Goal: Task Accomplishment & Management: Complete application form

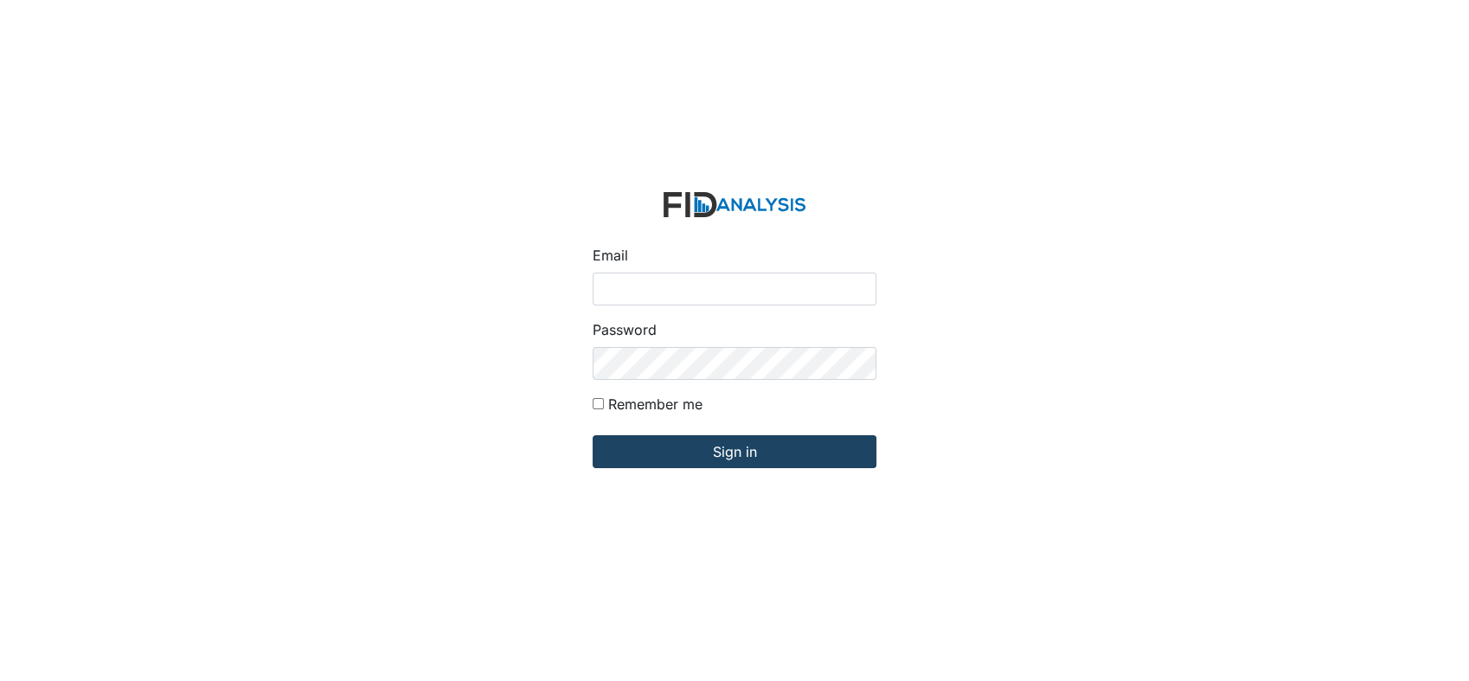
type input "[EMAIL_ADDRESS][DOMAIN_NAME]"
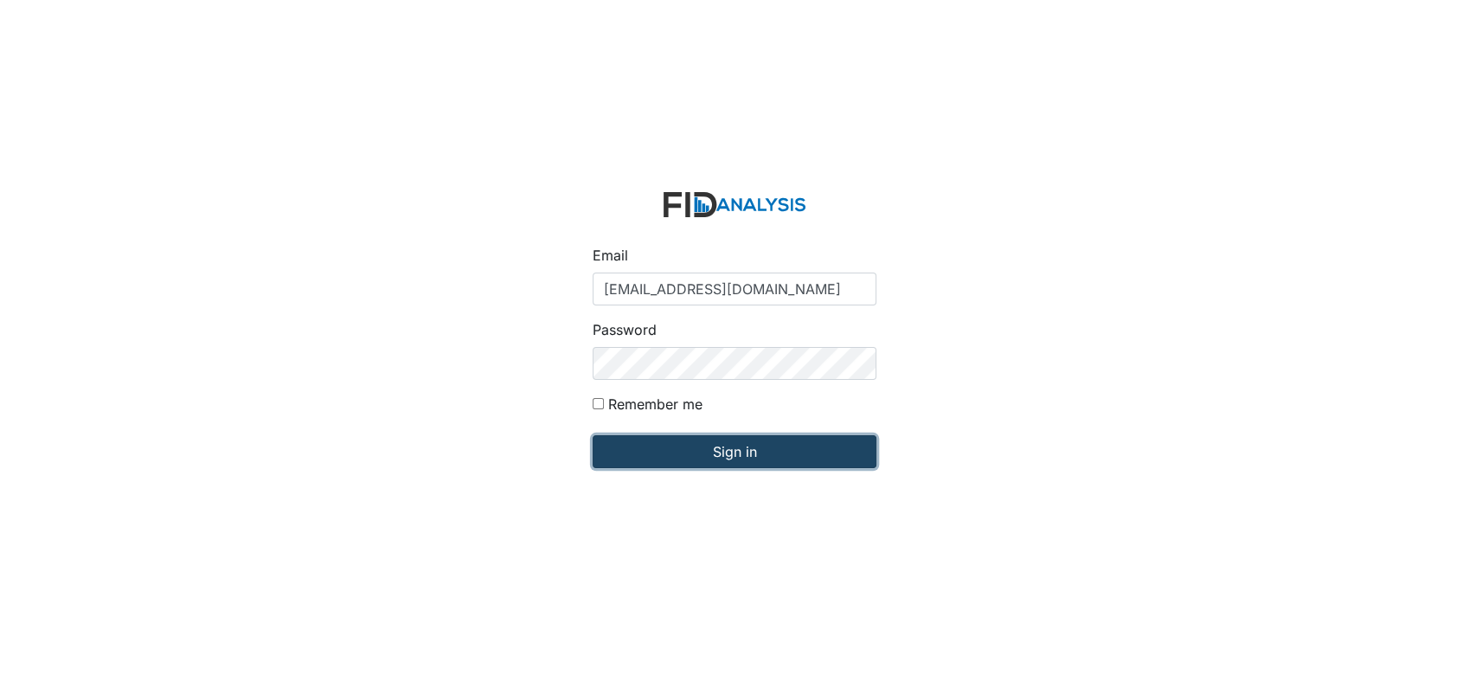
click at [643, 439] on input "Sign in" at bounding box center [735, 451] width 284 height 33
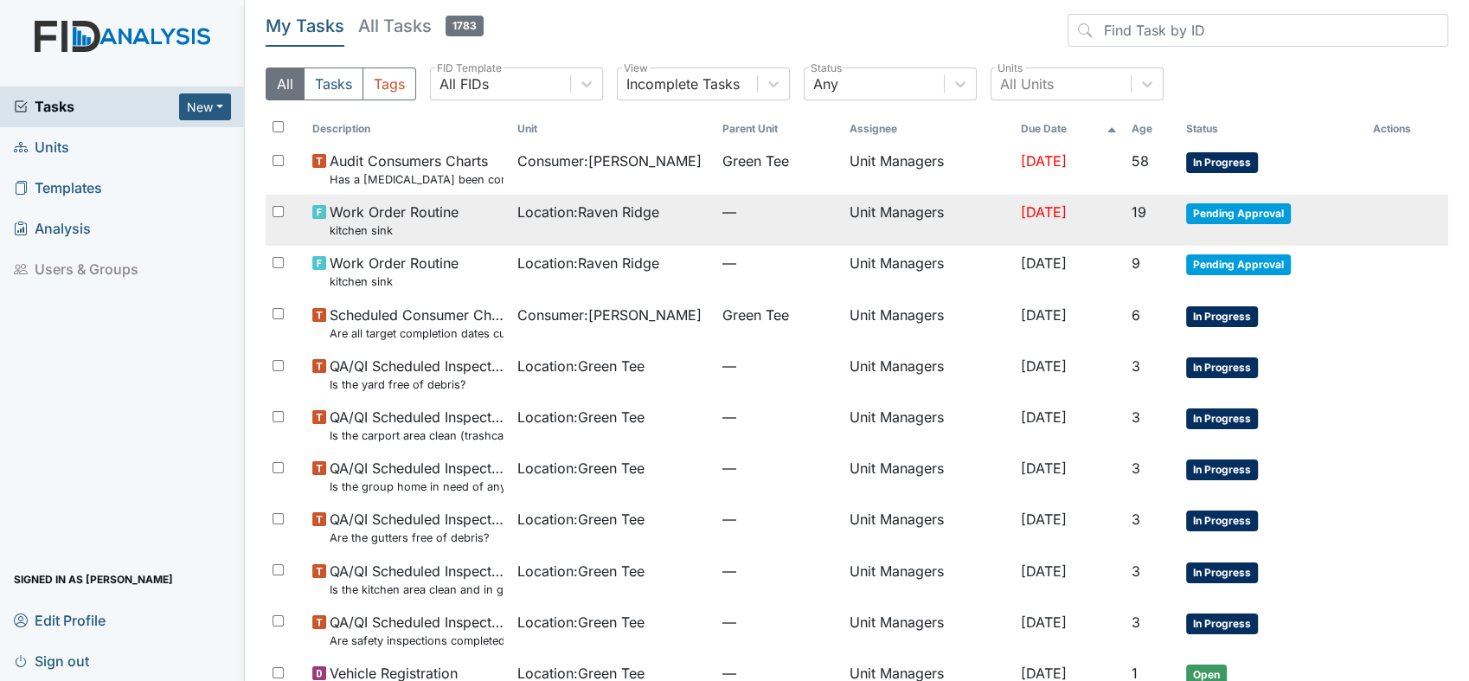
click at [357, 231] on small "kitchen sink" at bounding box center [394, 230] width 129 height 16
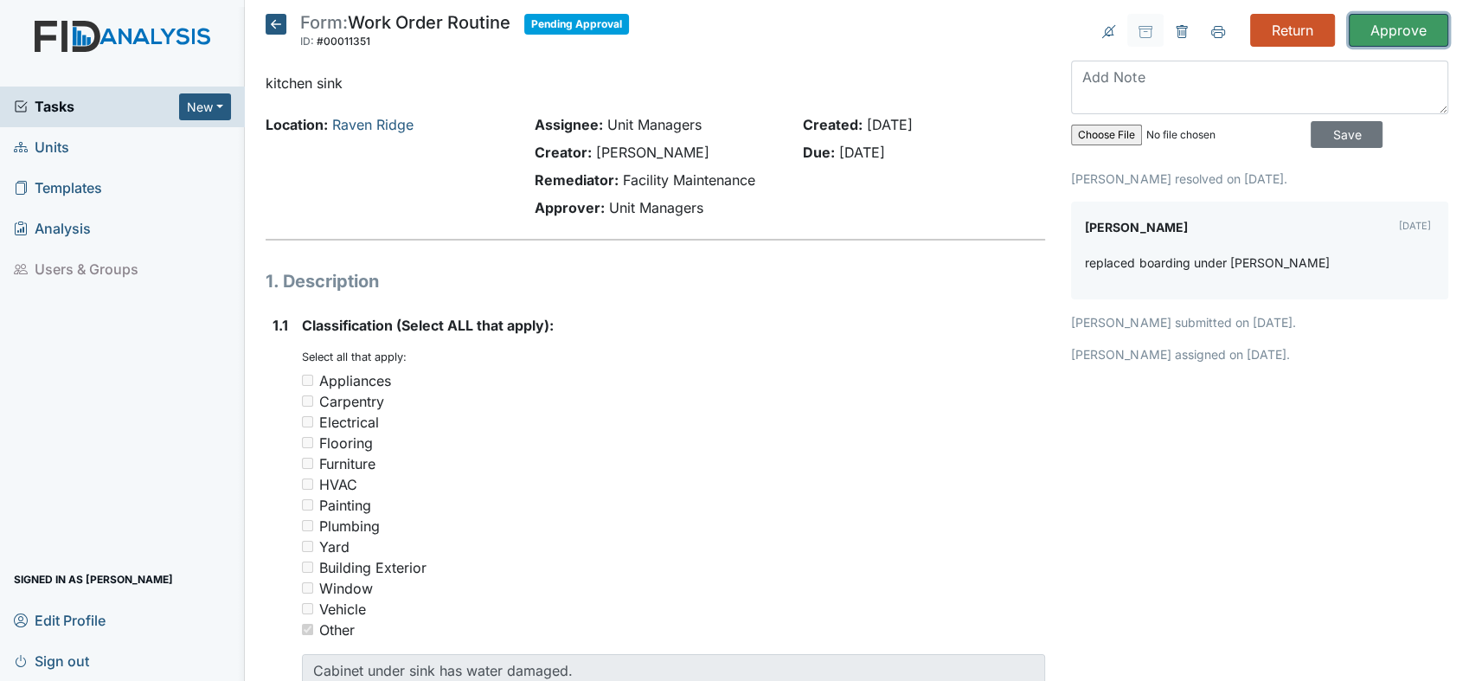
click at [1369, 42] on input "Approve" at bounding box center [1399, 30] width 100 height 33
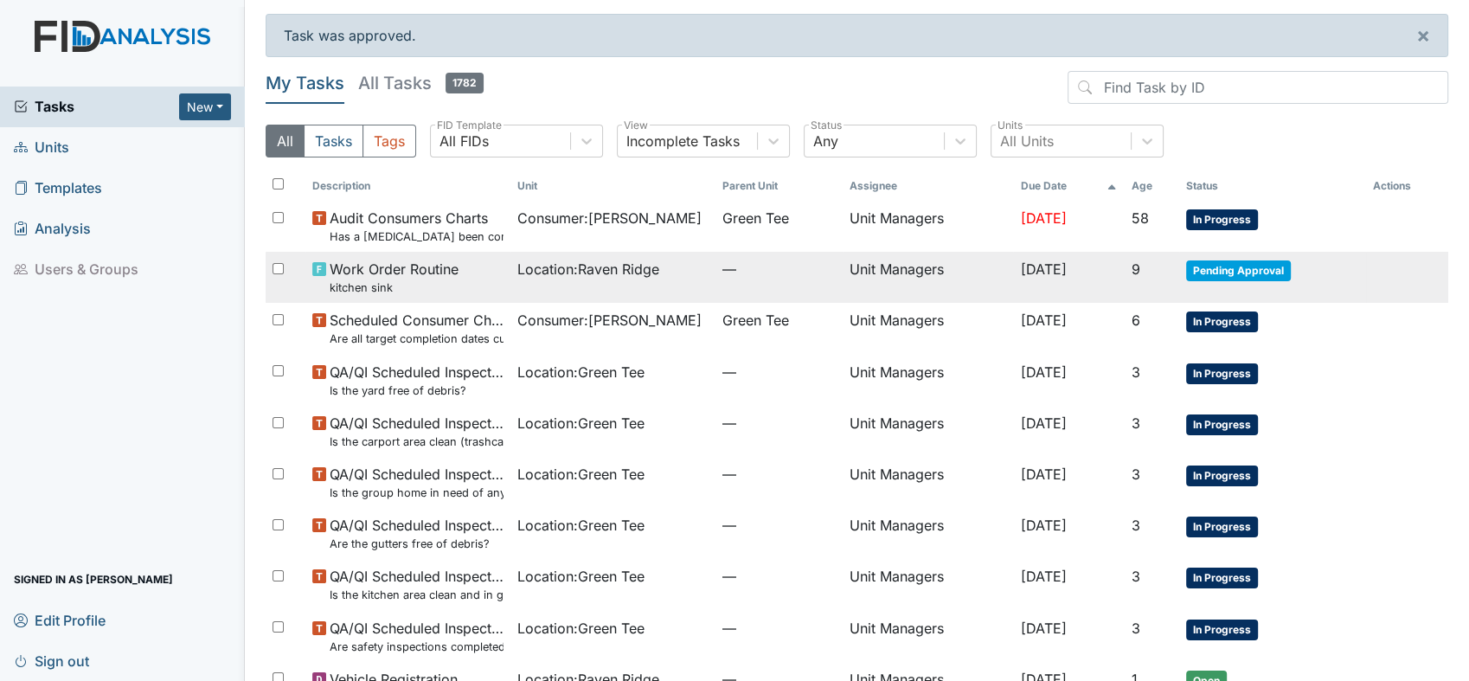
click at [1263, 274] on span "Pending Approval" at bounding box center [1238, 270] width 105 height 21
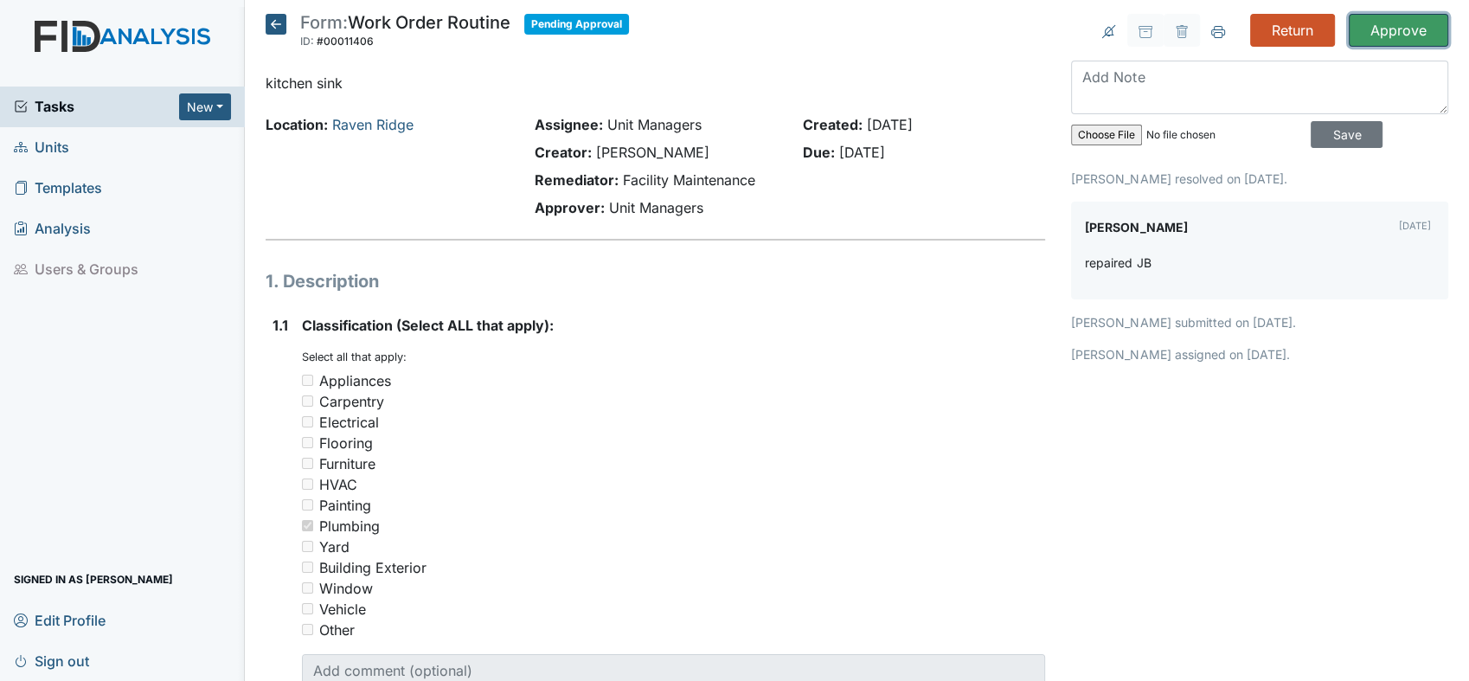
click at [1409, 20] on input "Approve" at bounding box center [1399, 30] width 100 height 33
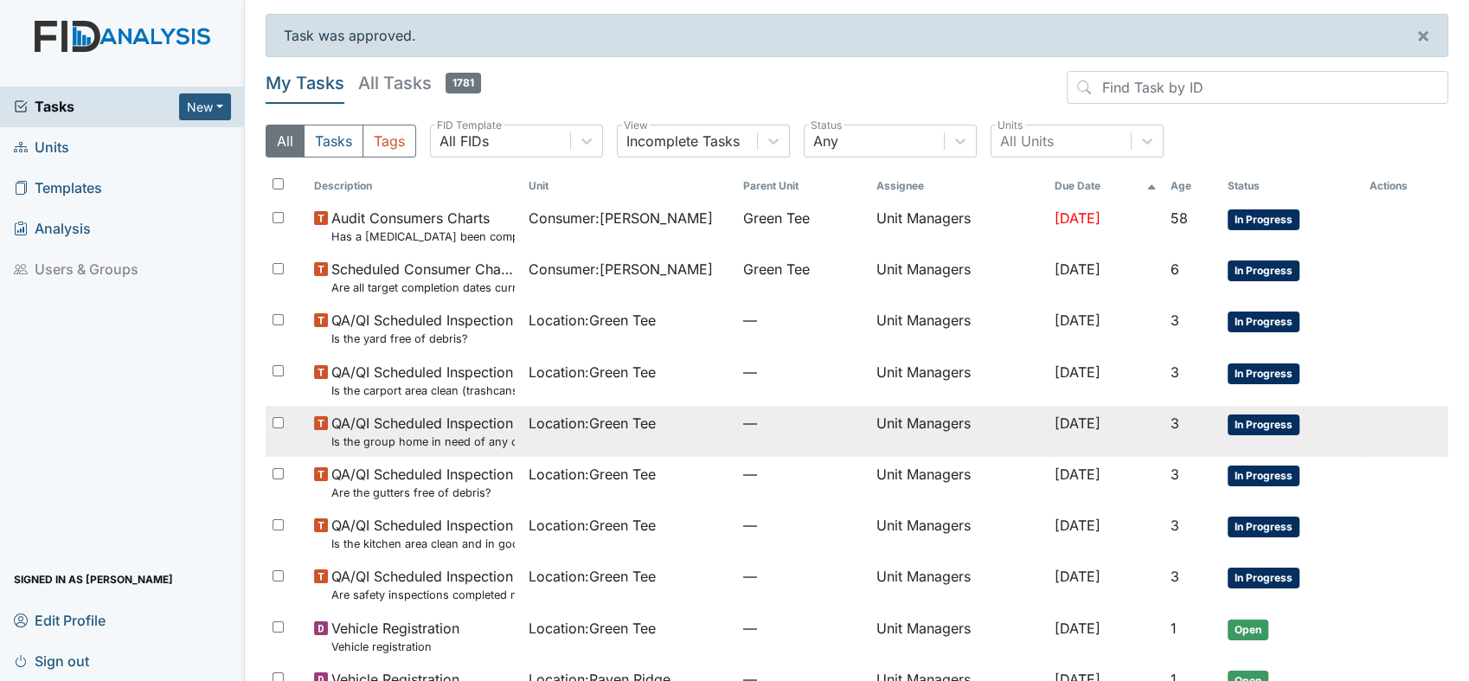
click at [1266, 422] on span "In Progress" at bounding box center [1264, 425] width 72 height 21
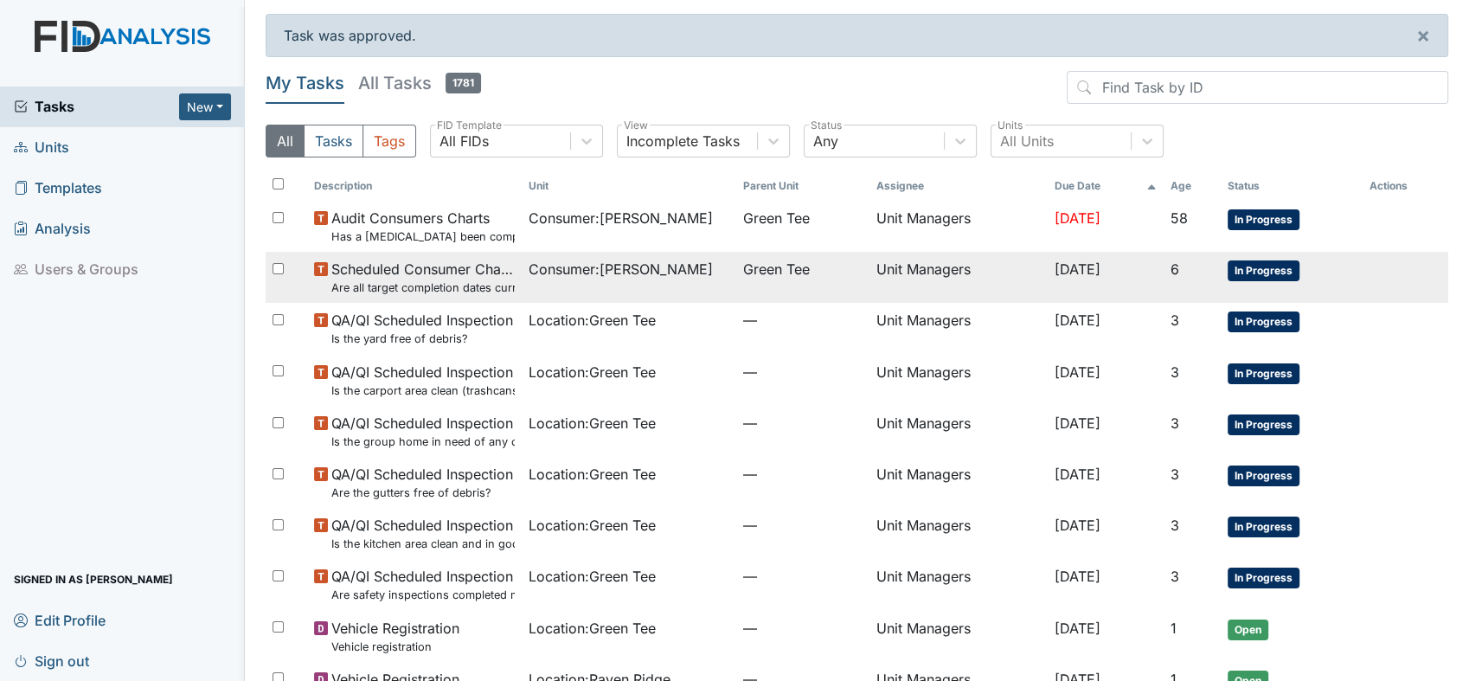
click at [477, 280] on small "Are all target completion dates current (not expired)?" at bounding box center [422, 288] width 183 height 16
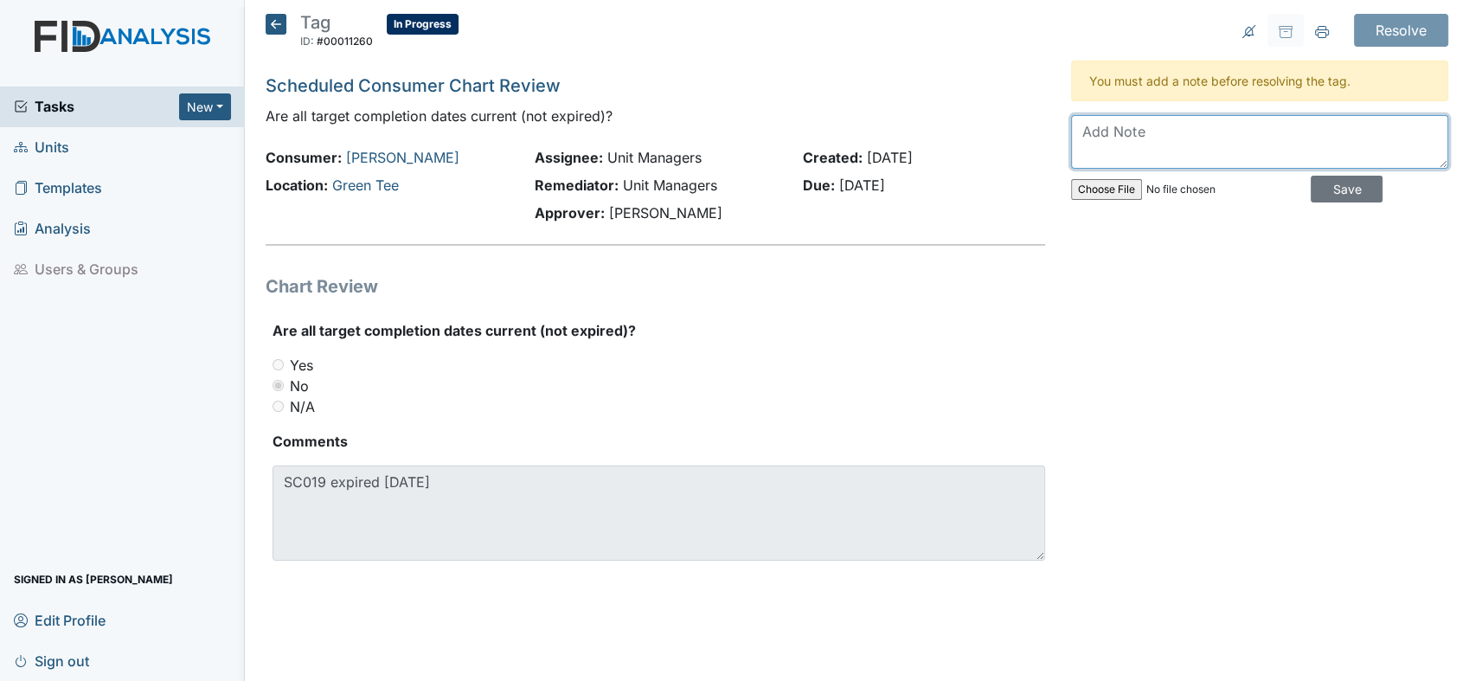
click at [1097, 138] on textarea at bounding box center [1259, 142] width 377 height 54
type textarea "Objective has been updated"
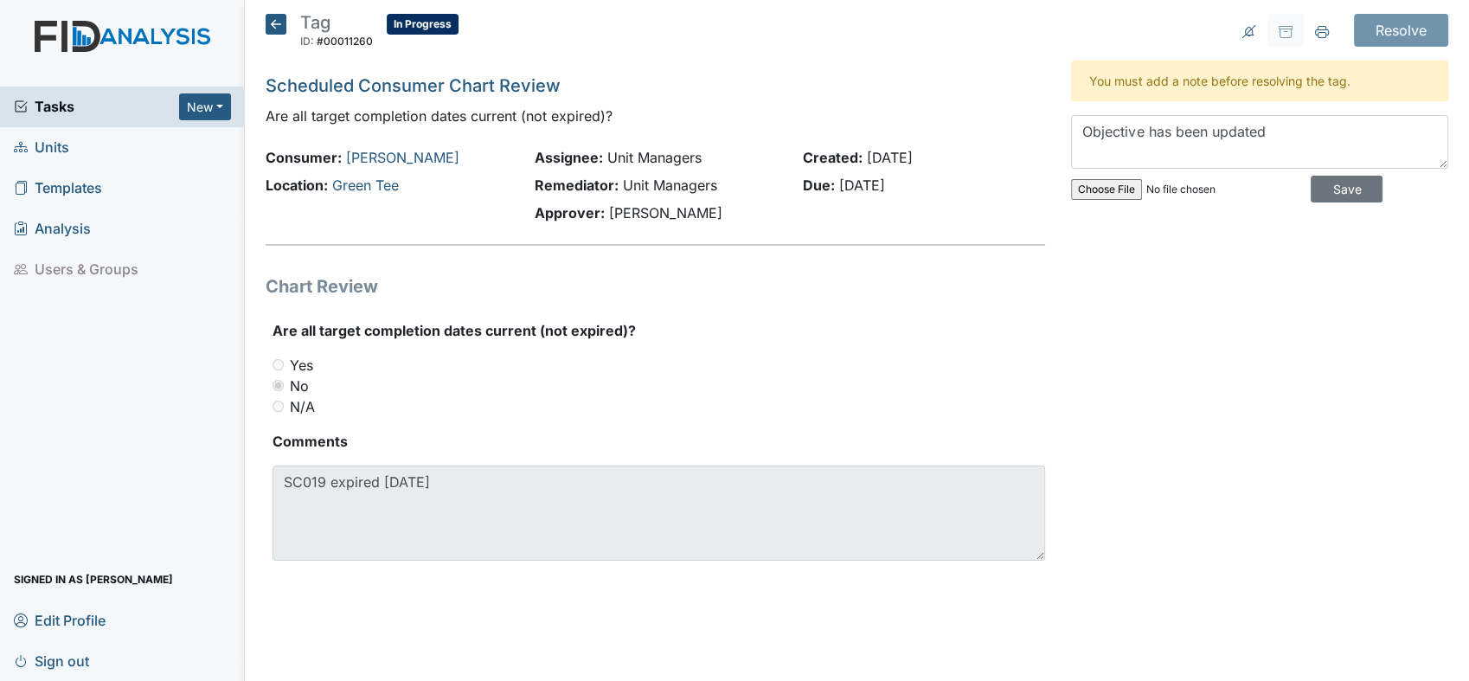
click at [1345, 152] on div "Resolve Archive Task × Are you sure you want to archive this task? It will appe…" at bounding box center [1259, 308] width 403 height 588
click at [1343, 185] on input "Save" at bounding box center [1347, 189] width 72 height 27
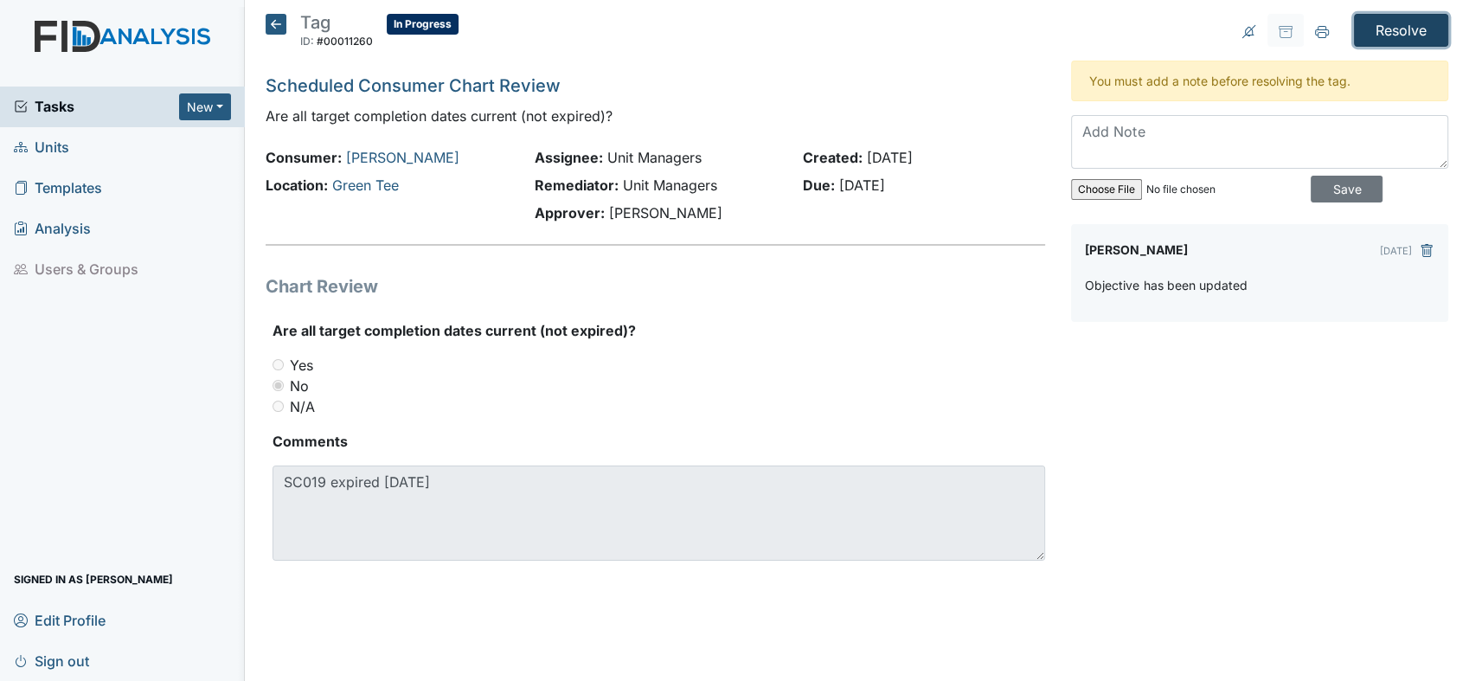
click at [1405, 15] on input "Resolve" at bounding box center [1401, 30] width 94 height 33
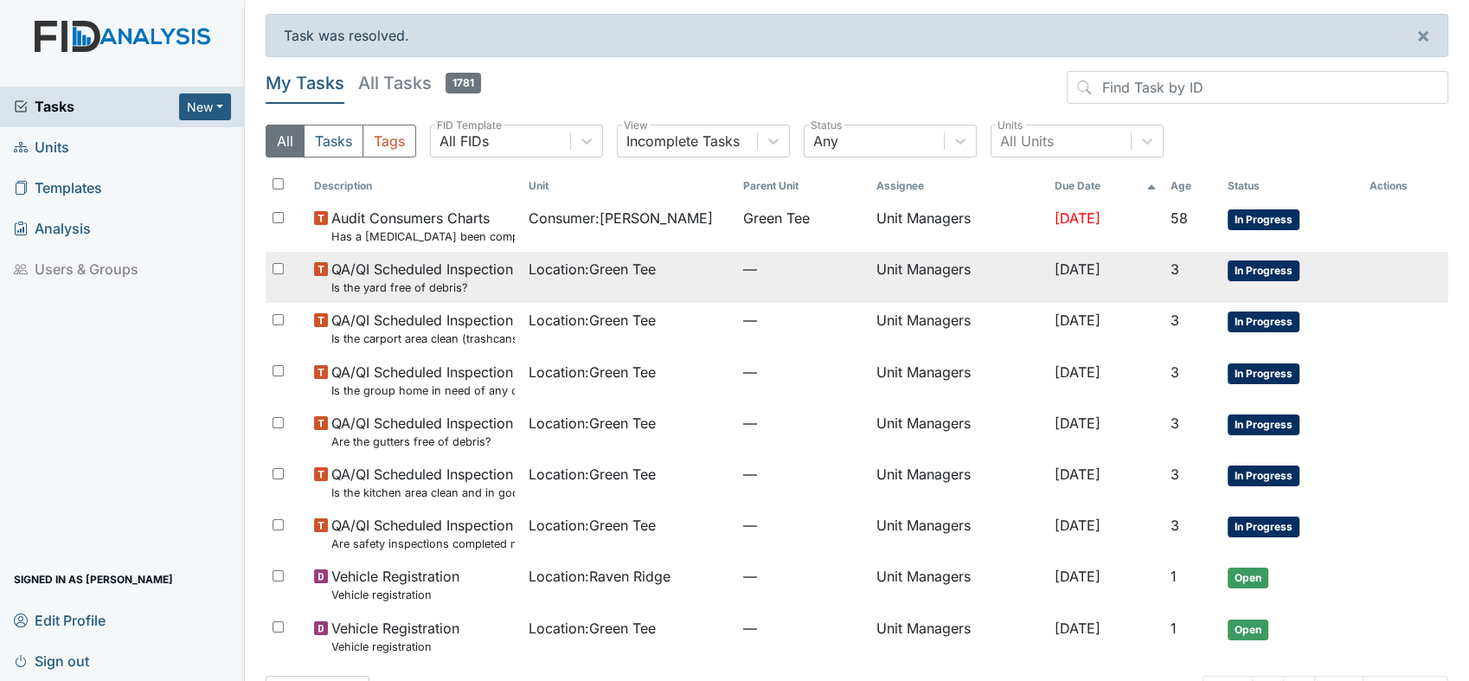
click at [408, 284] on small "Is the yard free of debris?" at bounding box center [422, 288] width 182 height 16
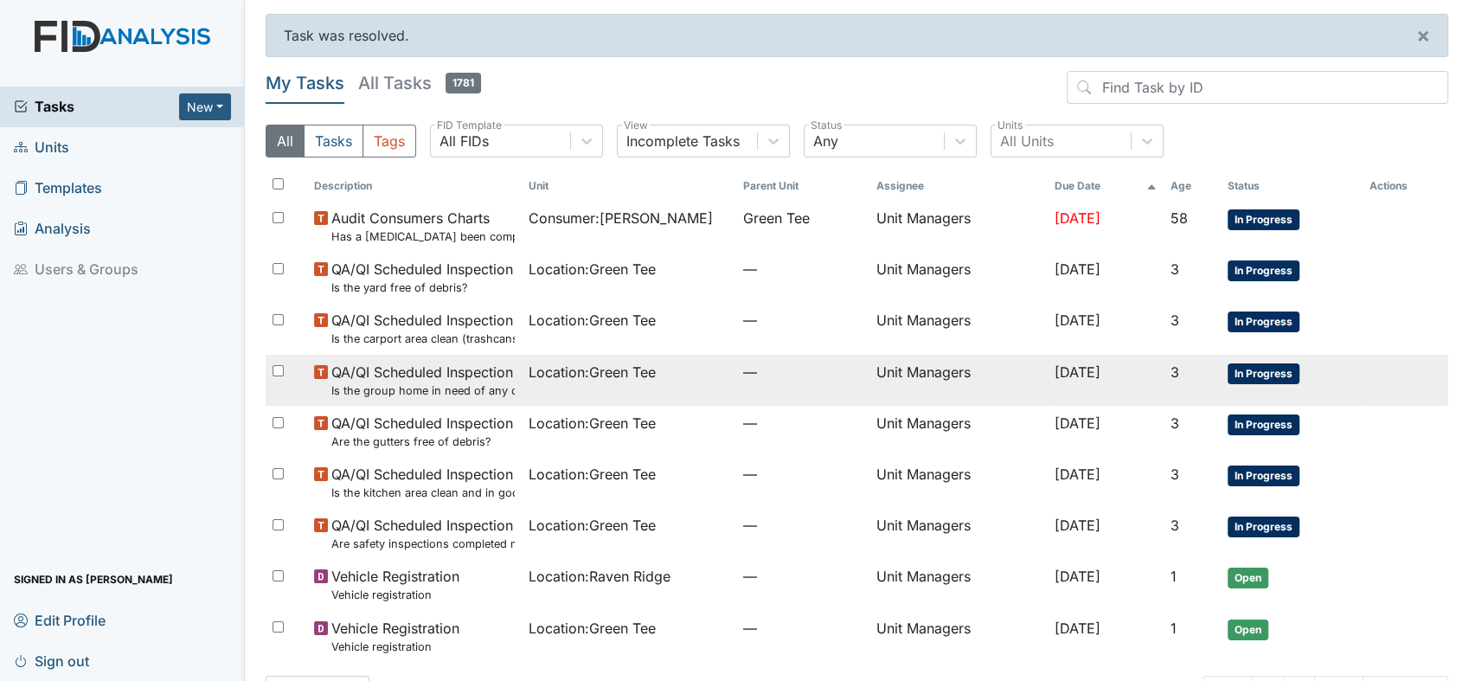
click at [392, 402] on td "QA/QI Scheduled Inspection Is the group home in need of any outside repairs (pa…" at bounding box center [414, 380] width 215 height 51
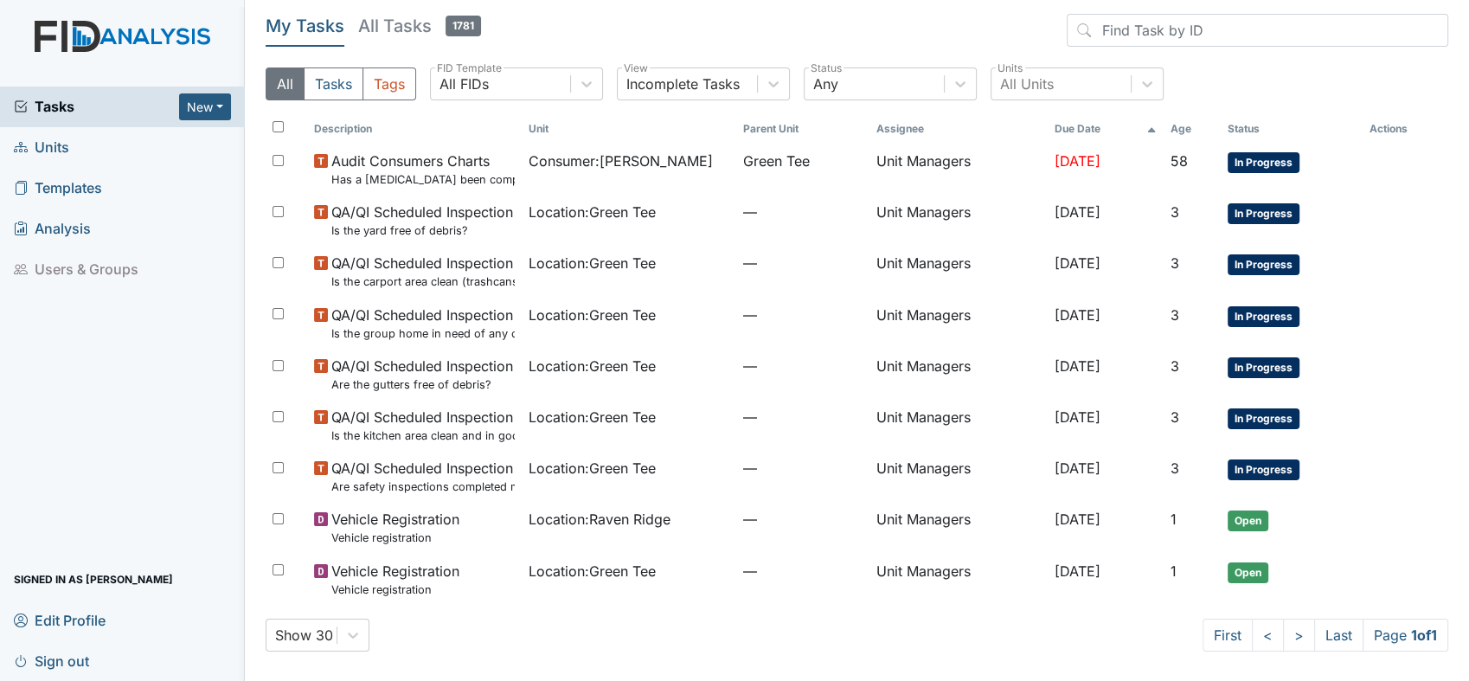
click at [59, 150] on span "Units" at bounding box center [41, 147] width 55 height 27
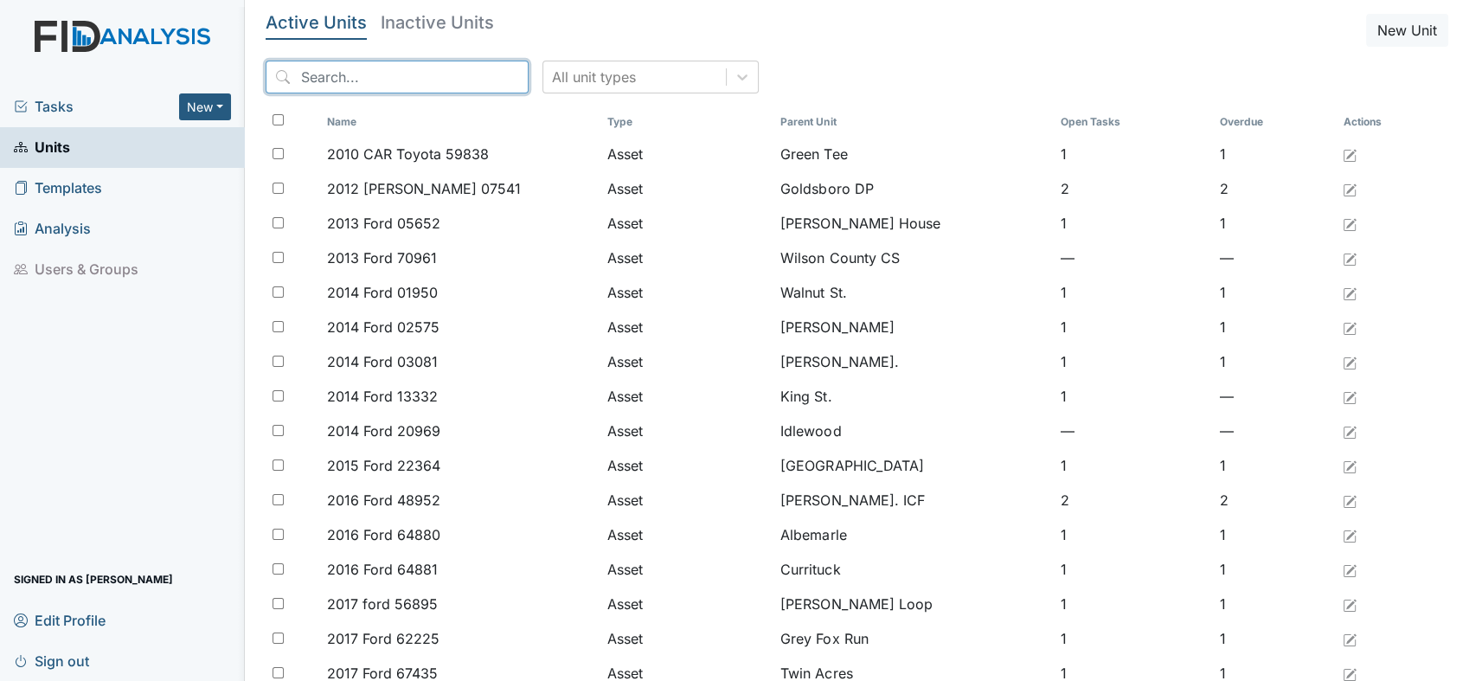
click at [321, 80] on input "search" at bounding box center [397, 77] width 263 height 33
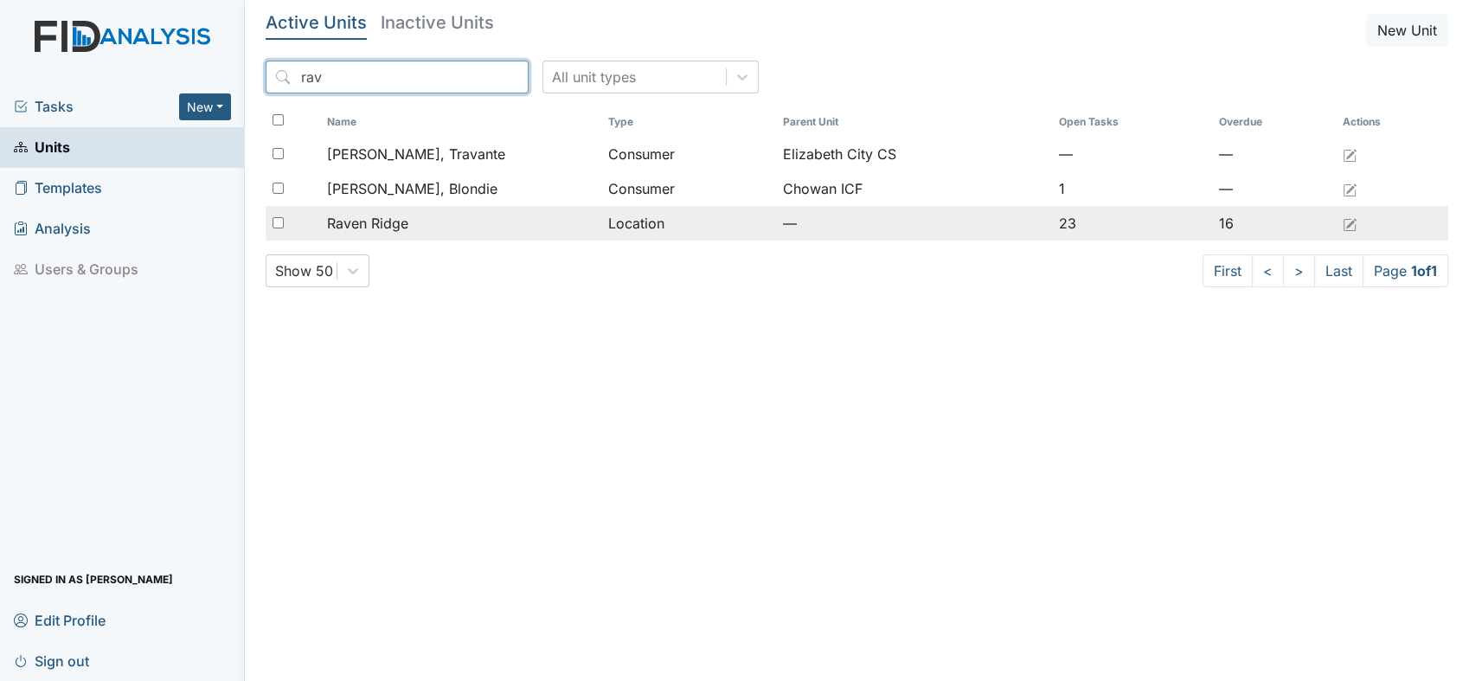
type input "rav"
click at [360, 223] on span "Raven Ridge" at bounding box center [367, 223] width 81 height 21
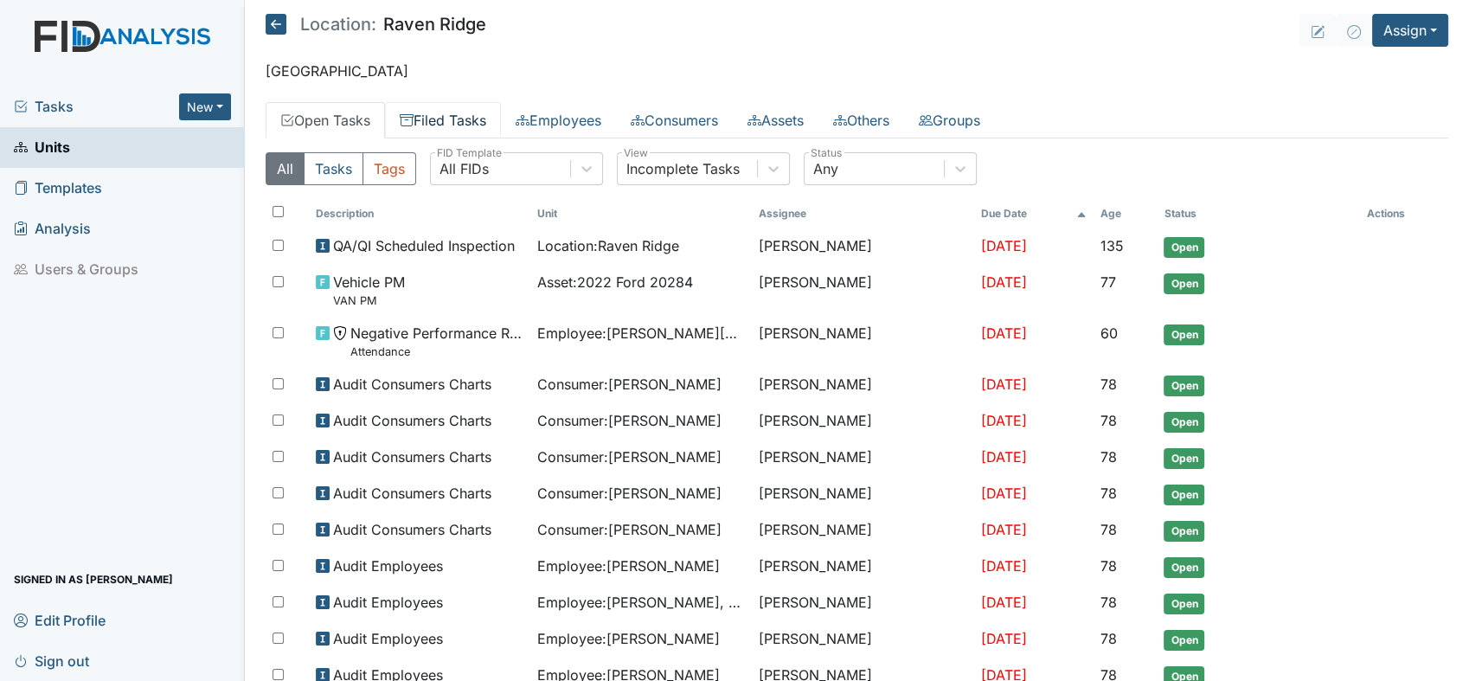
click at [481, 119] on link "Filed Tasks" at bounding box center [443, 120] width 116 height 36
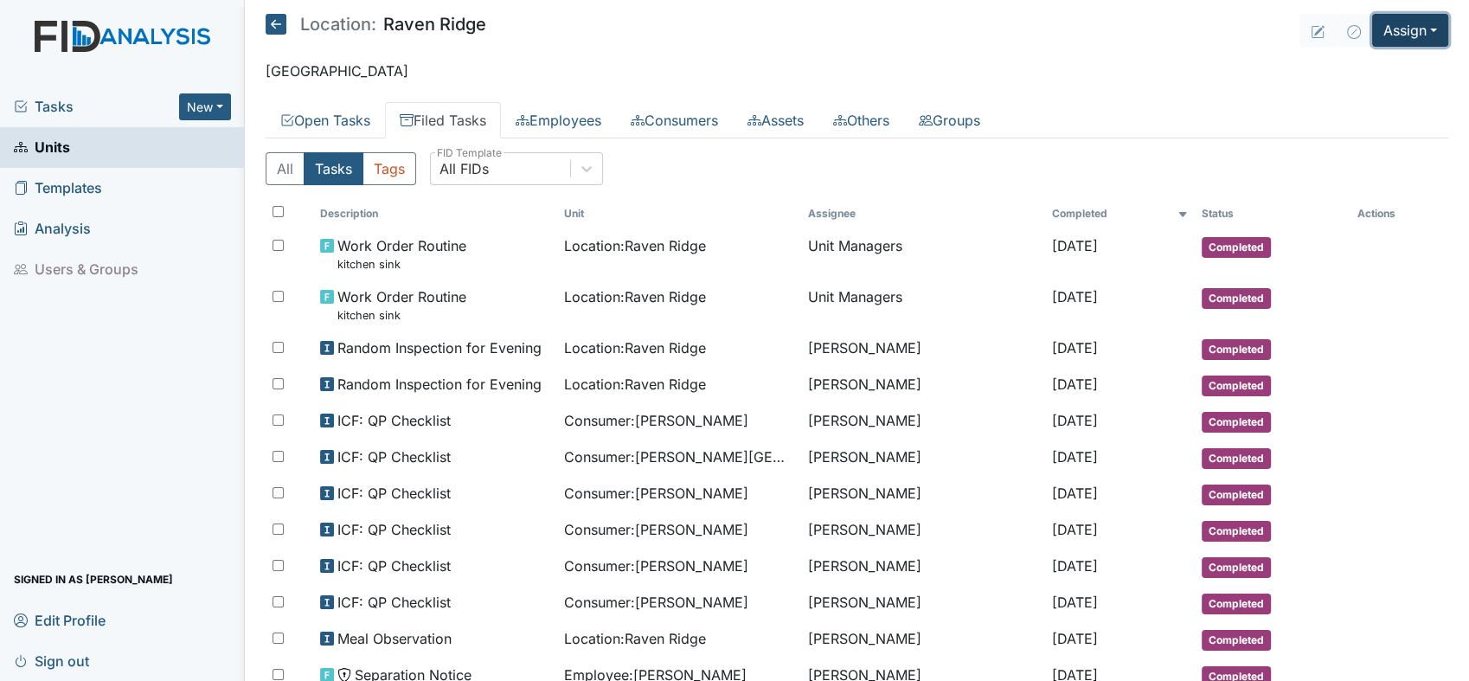
click at [1419, 30] on button "Assign" at bounding box center [1411, 30] width 76 height 33
click at [1385, 95] on link "Assign Inspection" at bounding box center [1370, 98] width 156 height 28
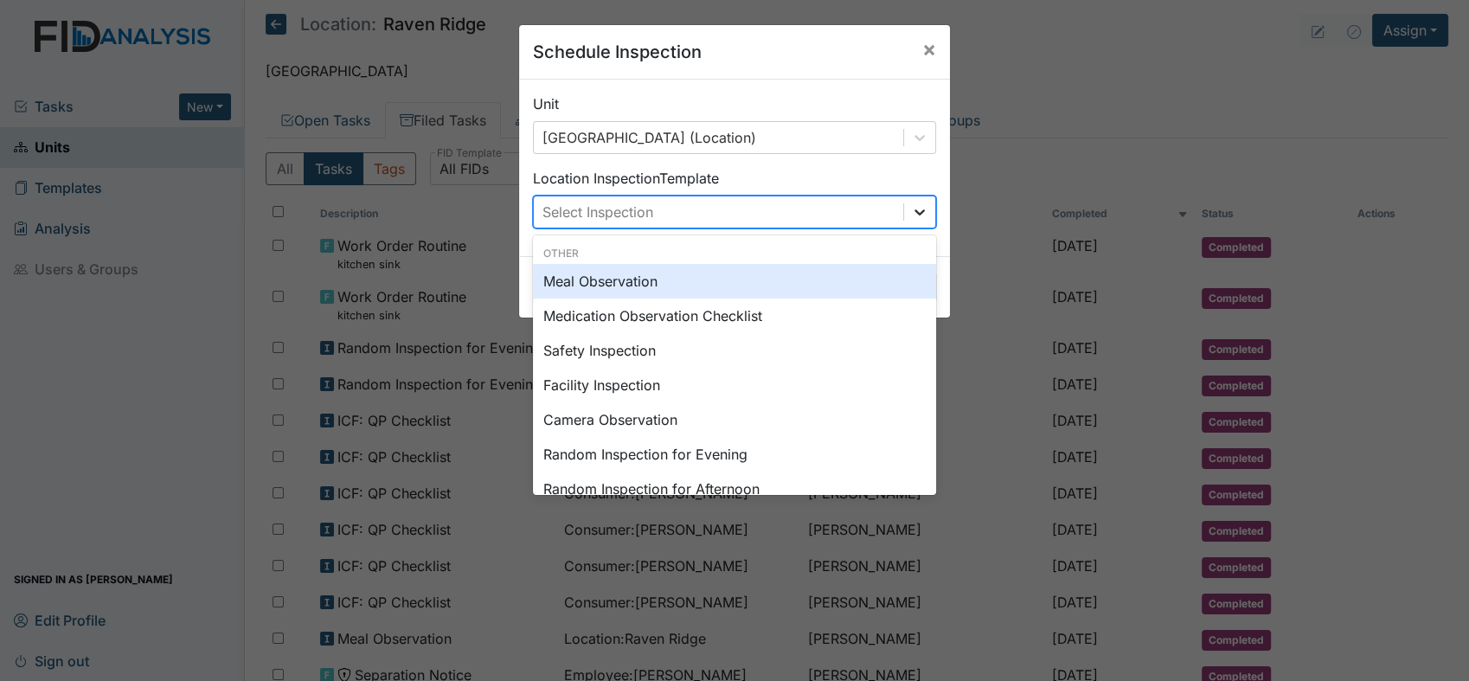
click at [914, 207] on icon at bounding box center [919, 211] width 17 height 17
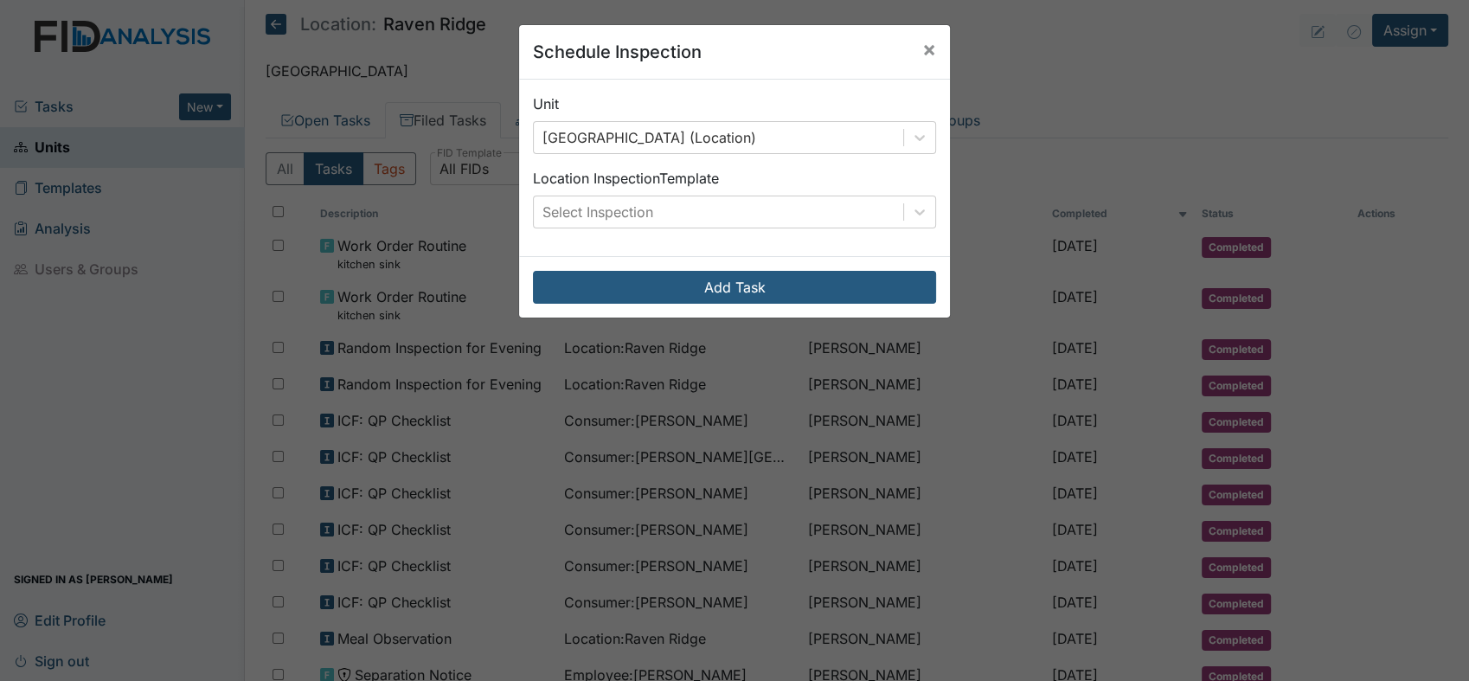
click at [1211, 59] on div "Schedule Inspection × Unit Raven Ridge (Location) Location Inspection Template …" at bounding box center [734, 340] width 1469 height 681
click at [1421, 35] on div "Schedule Inspection × Unit Raven Ridge (Location) Location Inspection Template …" at bounding box center [734, 340] width 1469 height 681
click at [923, 57] on span "×" at bounding box center [930, 48] width 14 height 25
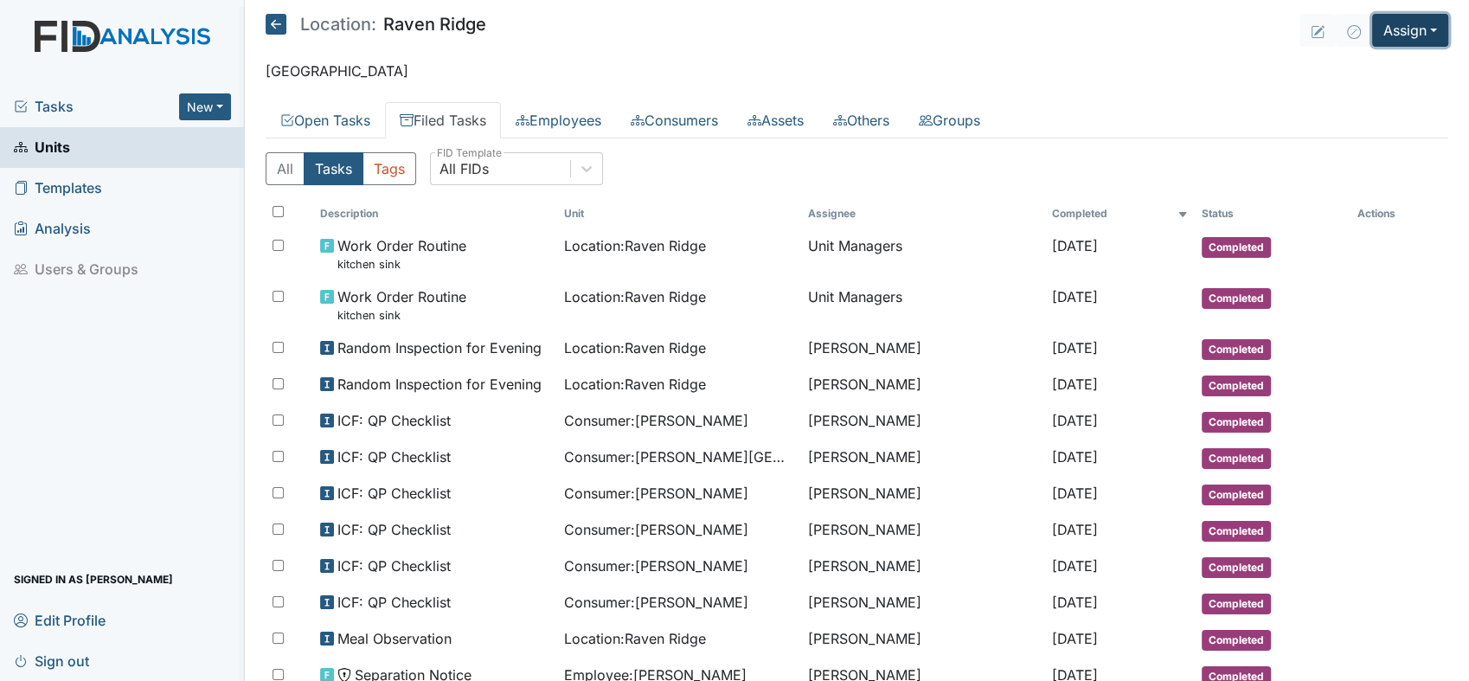
click at [1418, 28] on button "Assign" at bounding box center [1411, 30] width 76 height 33
click at [1365, 72] on link "Assign Form" at bounding box center [1370, 70] width 156 height 28
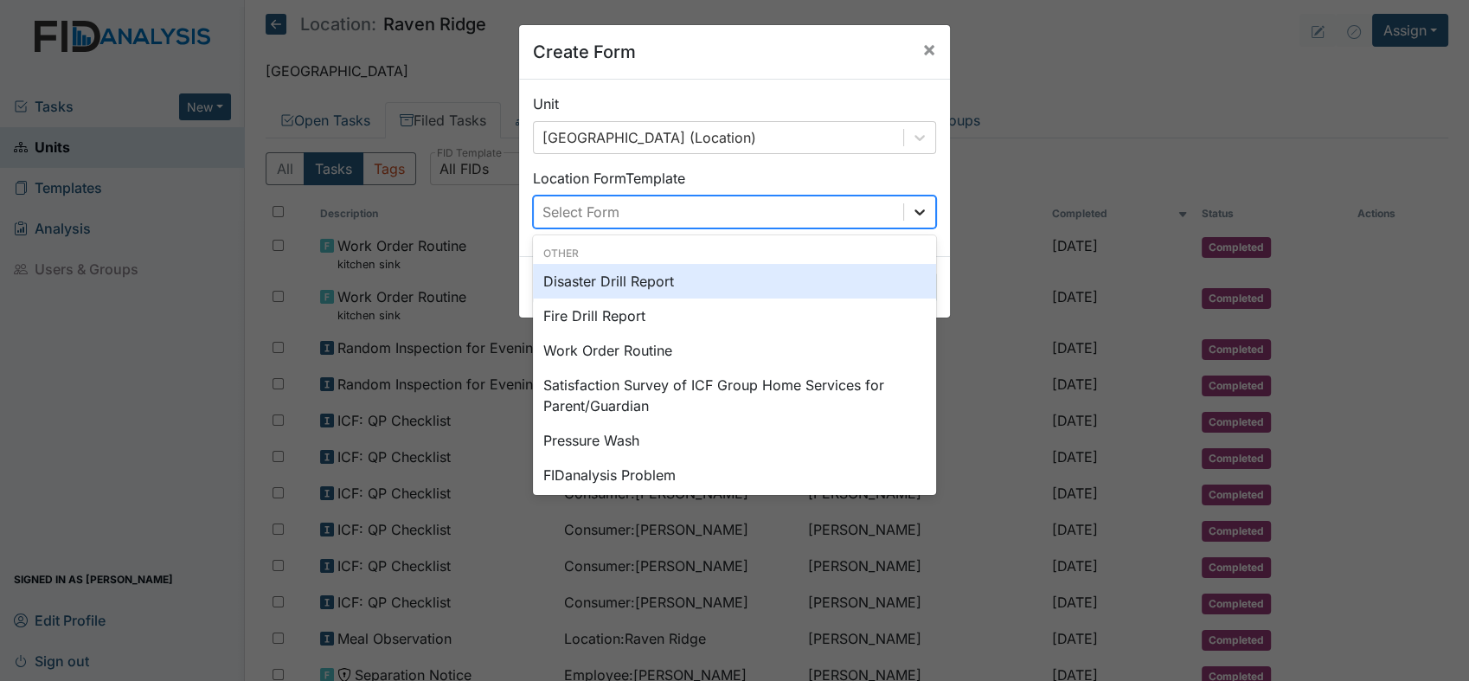
click at [910, 223] on div at bounding box center [919, 211] width 31 height 31
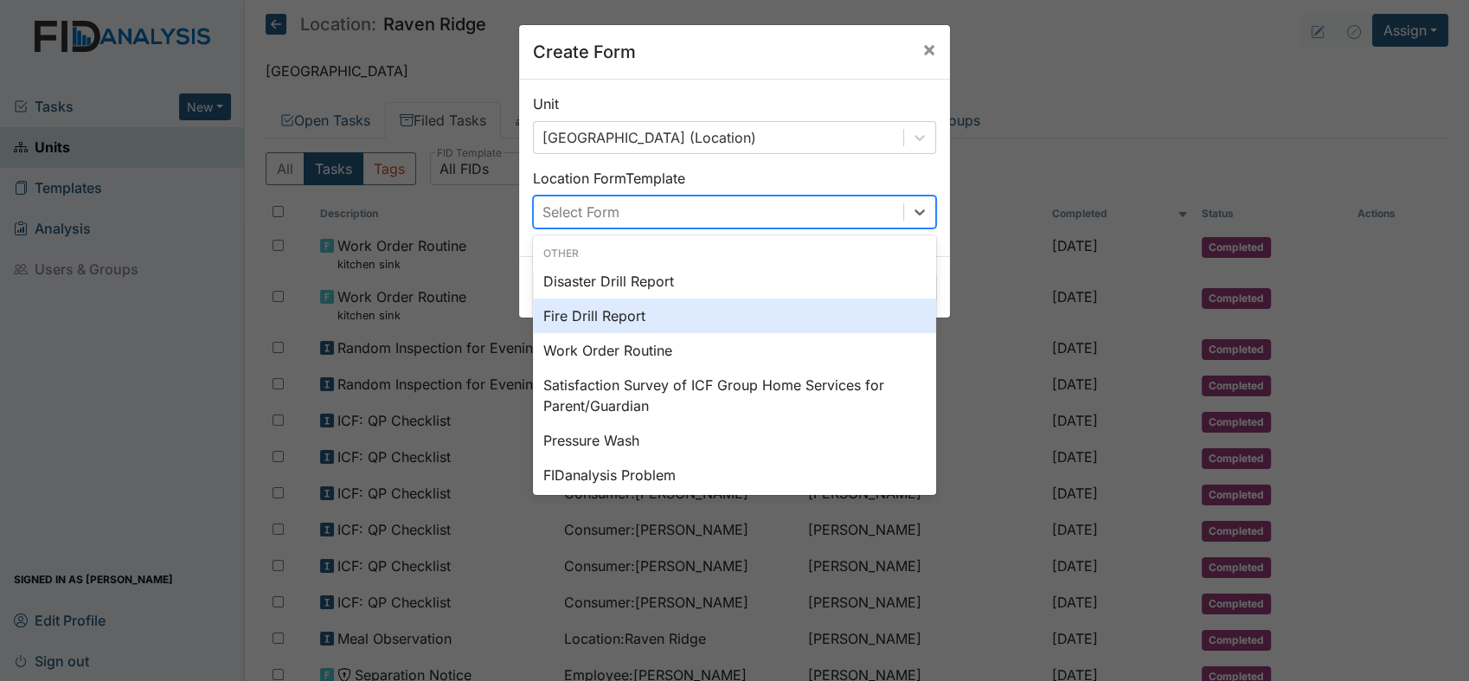
click at [631, 321] on div "Fire Drill Report" at bounding box center [734, 316] width 403 height 35
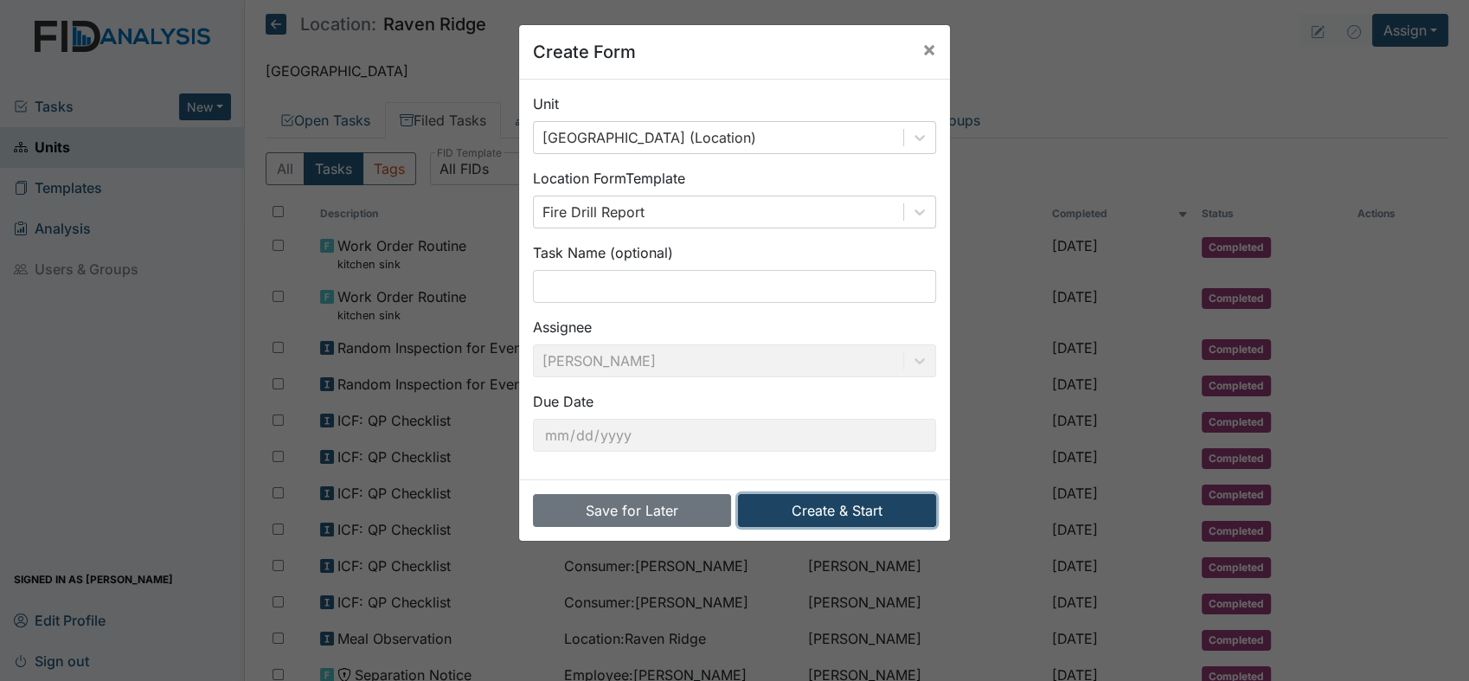
drag, startPoint x: 826, startPoint y: 512, endPoint x: 798, endPoint y: 510, distance: 27.8
click at [798, 510] on button "Create & Start" at bounding box center [837, 510] width 198 height 33
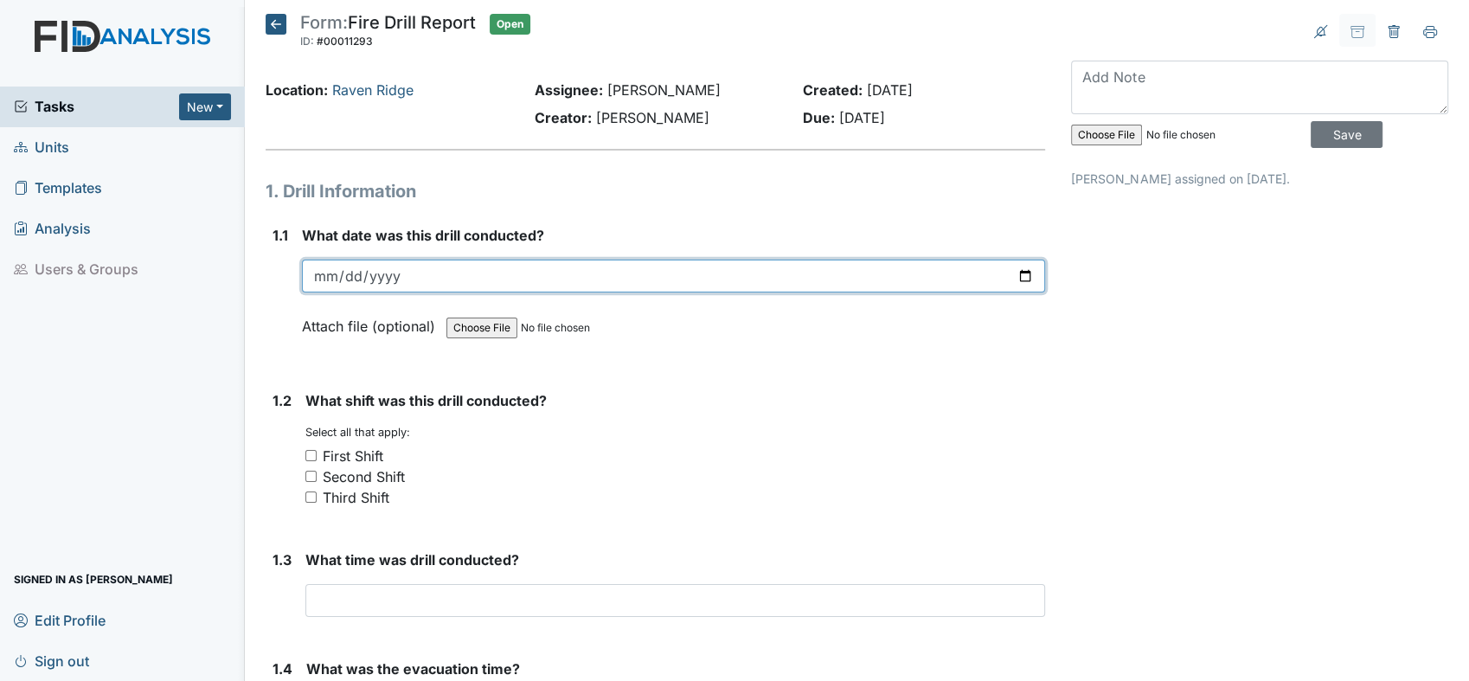
click at [322, 275] on input "date" at bounding box center [673, 276] width 743 height 33
type input "0202-10-03"
click at [320, 276] on input "date" at bounding box center [673, 276] width 743 height 33
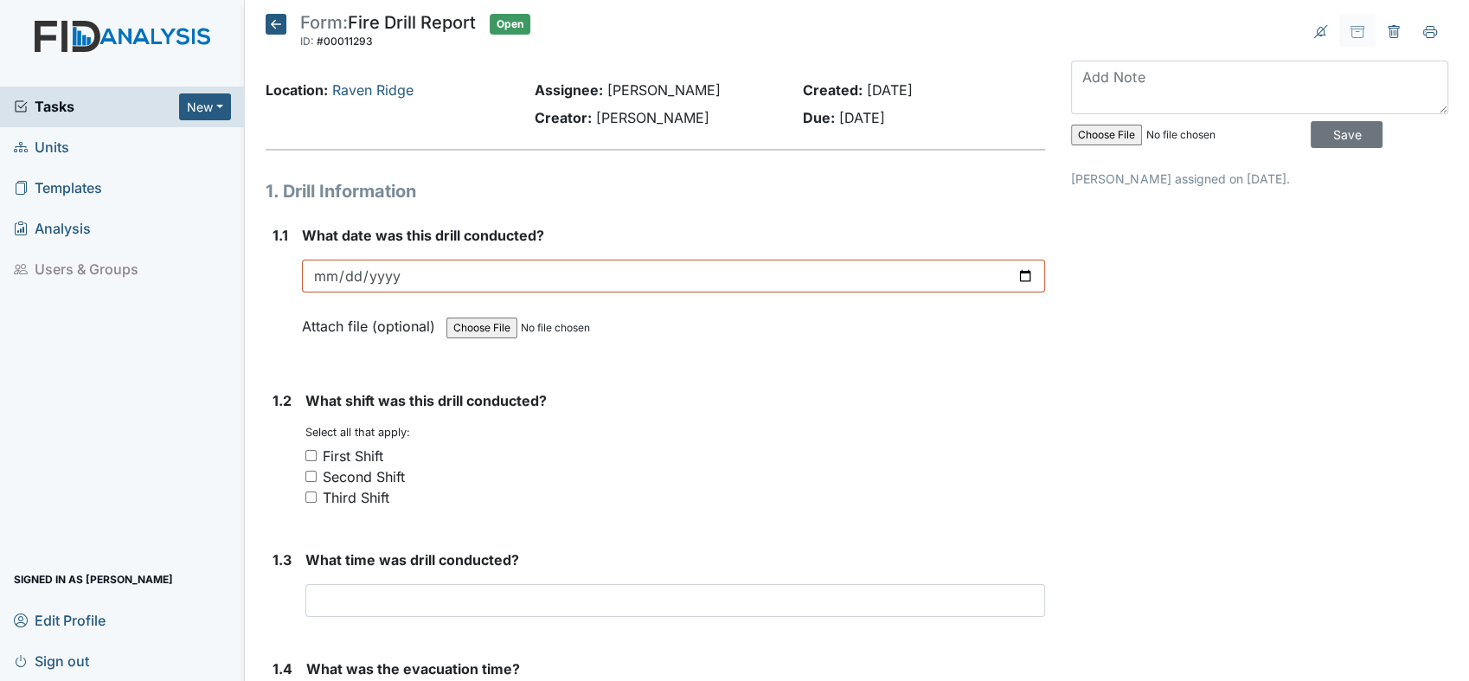
drag, startPoint x: 320, startPoint y: 276, endPoint x: 285, endPoint y: 275, distance: 35.5
click at [285, 275] on div "1.1" at bounding box center [281, 294] width 16 height 138
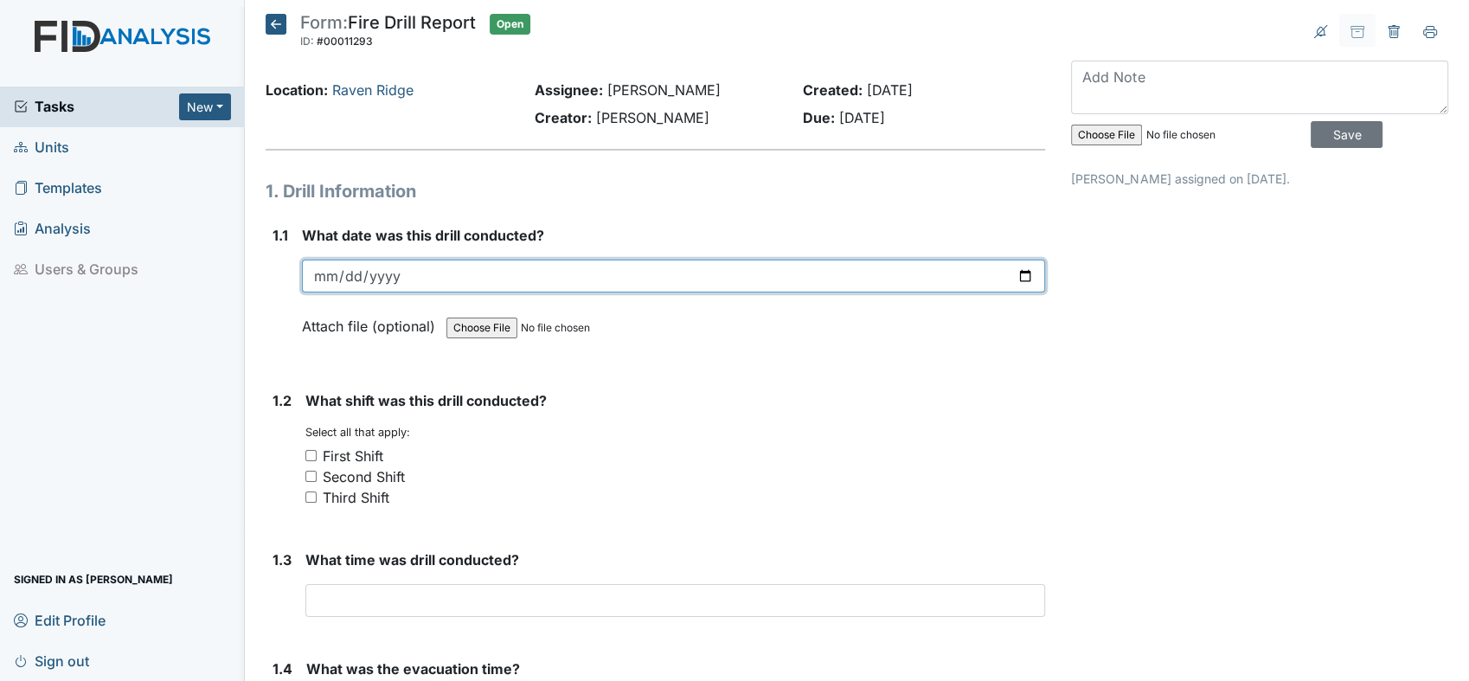
click at [1015, 273] on input "date" at bounding box center [673, 276] width 743 height 33
type input "[DATE]"
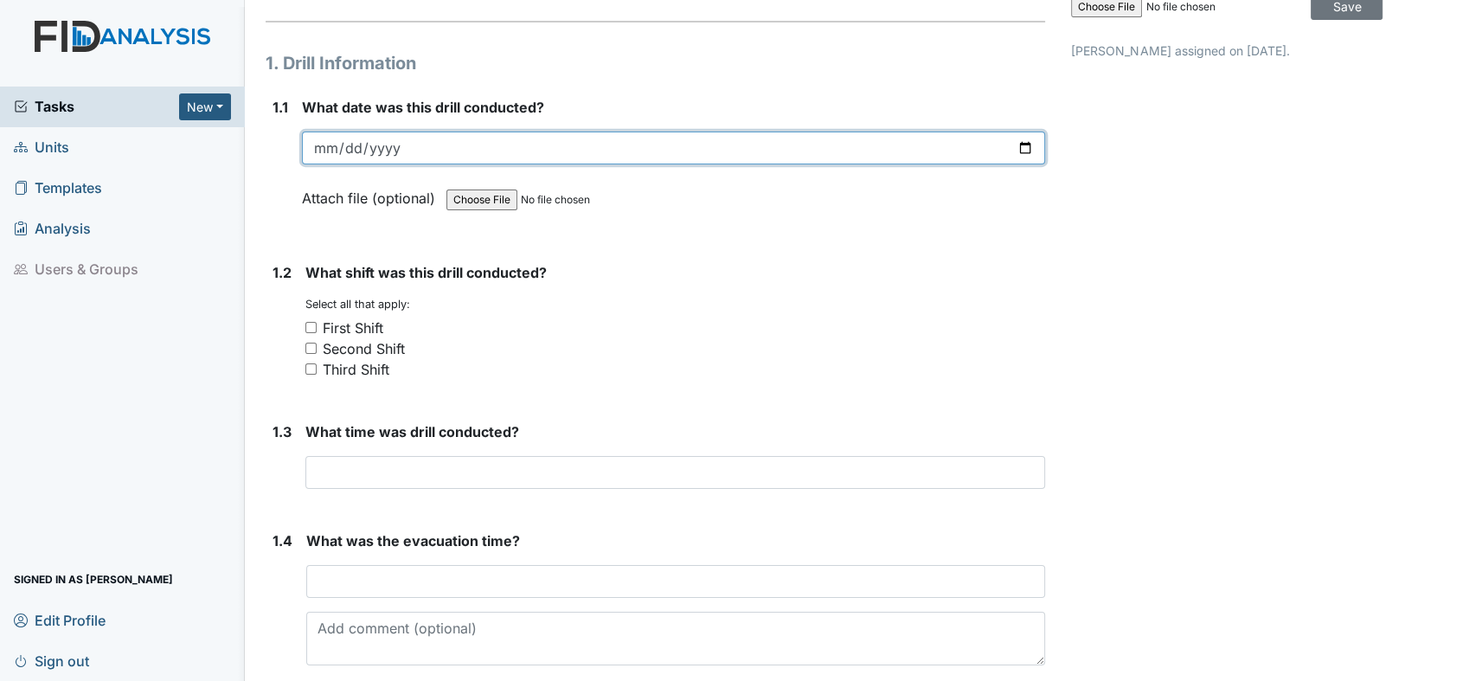
scroll to position [217, 0]
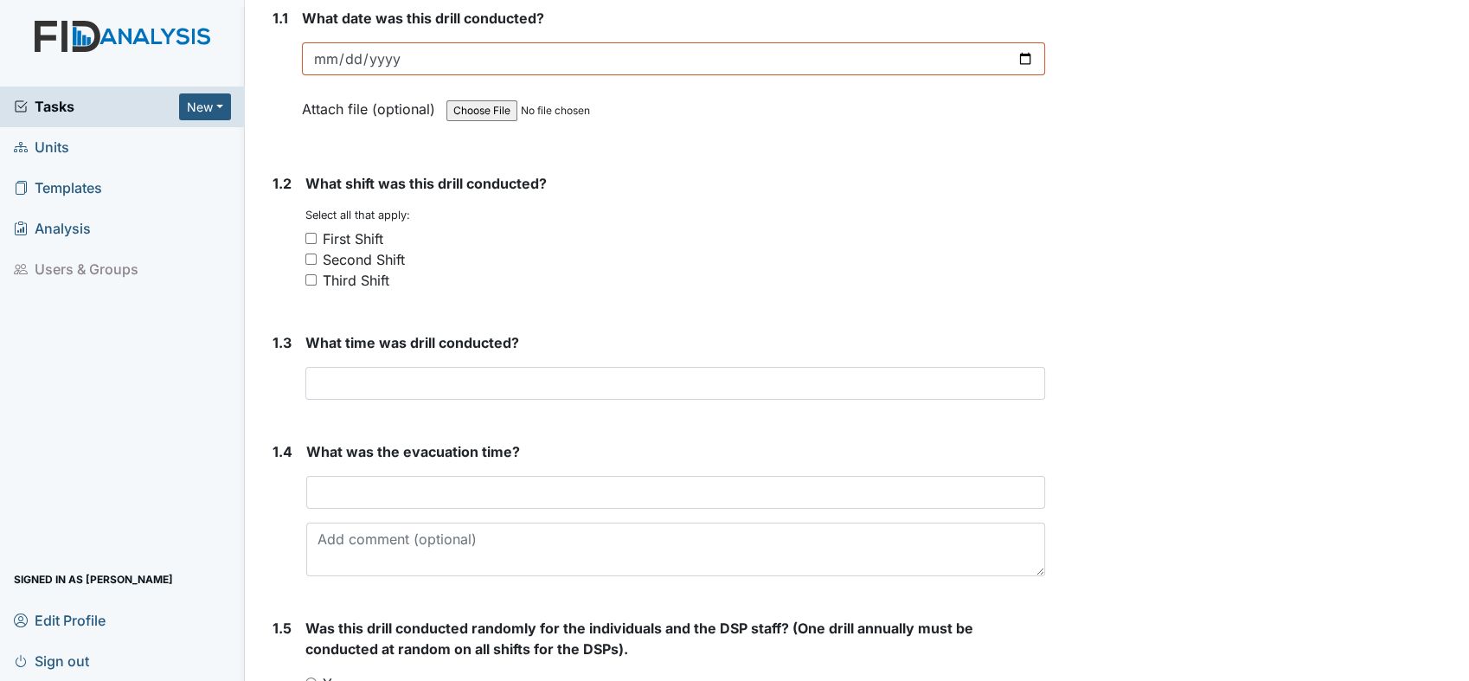
click at [308, 241] on input "First Shift" at bounding box center [310, 238] width 11 height 11
checkbox input "true"
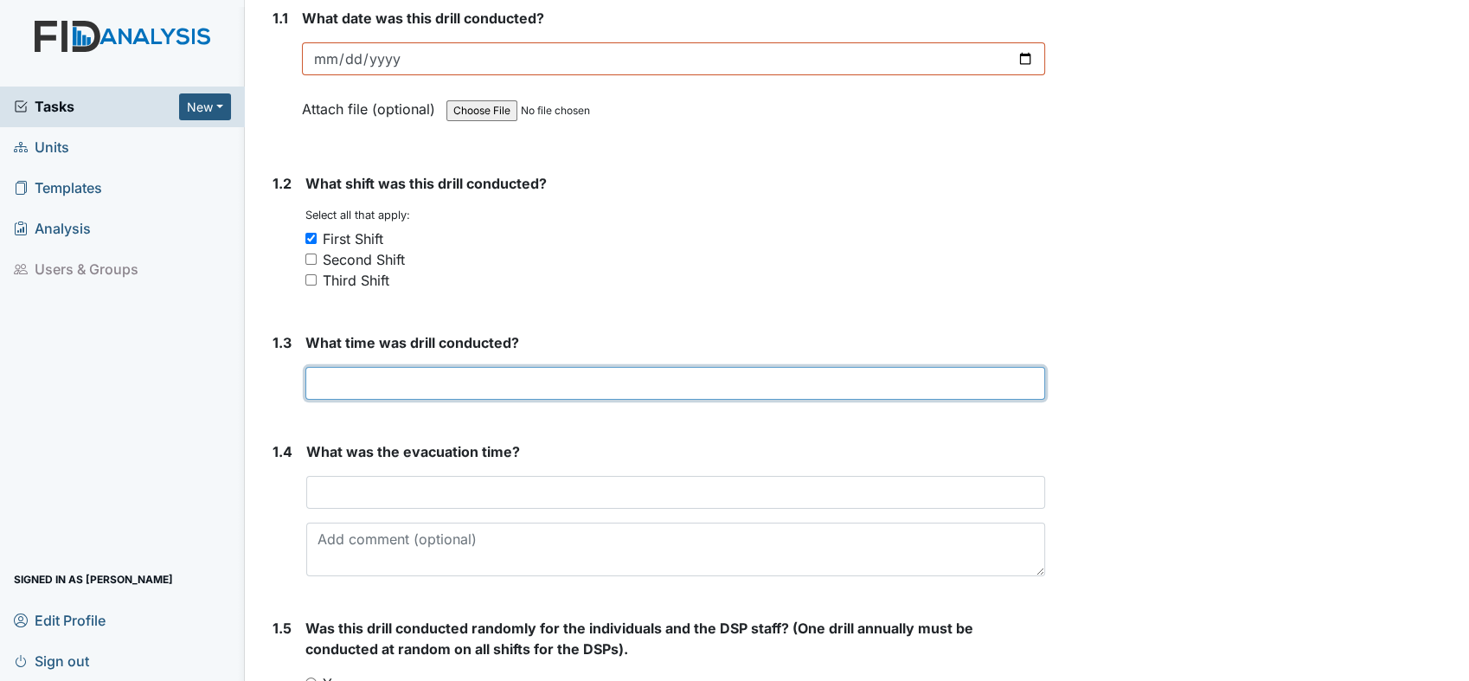
click at [325, 384] on input "text" at bounding box center [675, 383] width 740 height 33
type input "6:43"
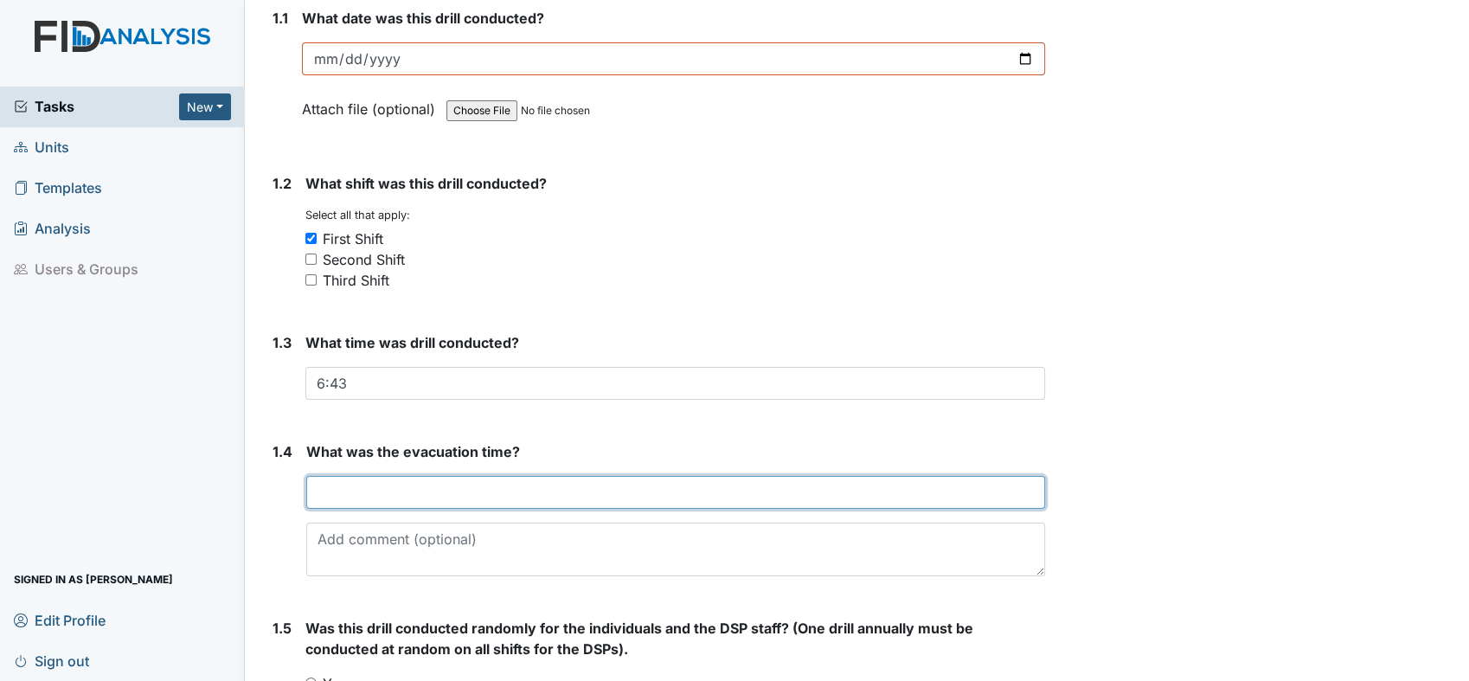
click at [394, 491] on input "text" at bounding box center [675, 492] width 739 height 33
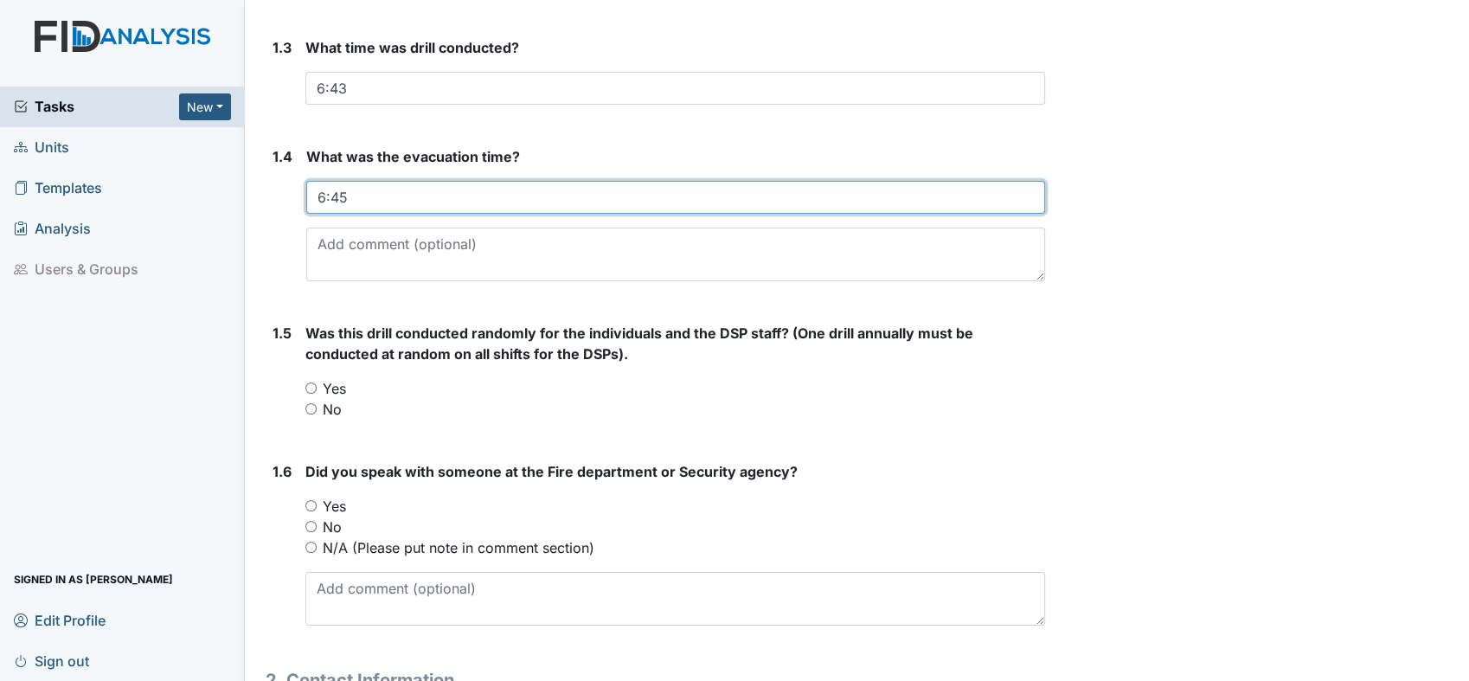
scroll to position [563, 0]
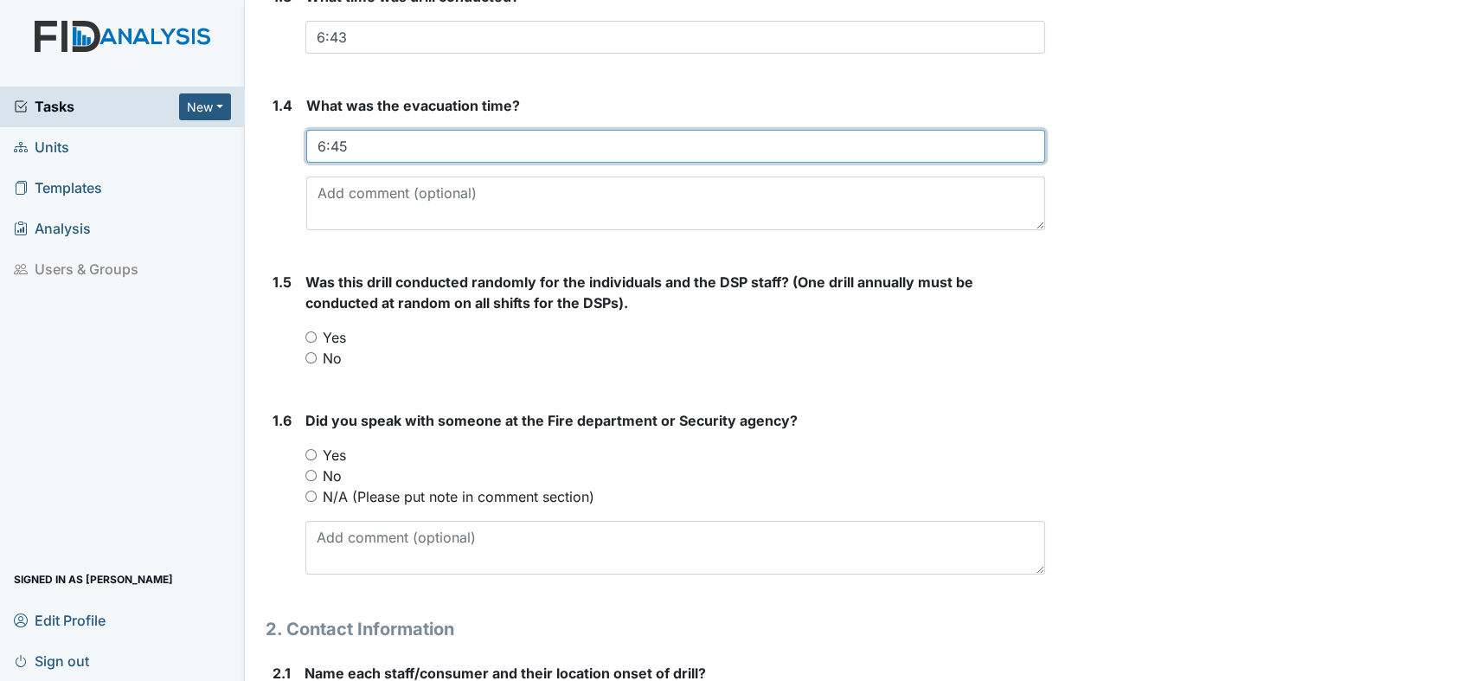
type input "6:45"
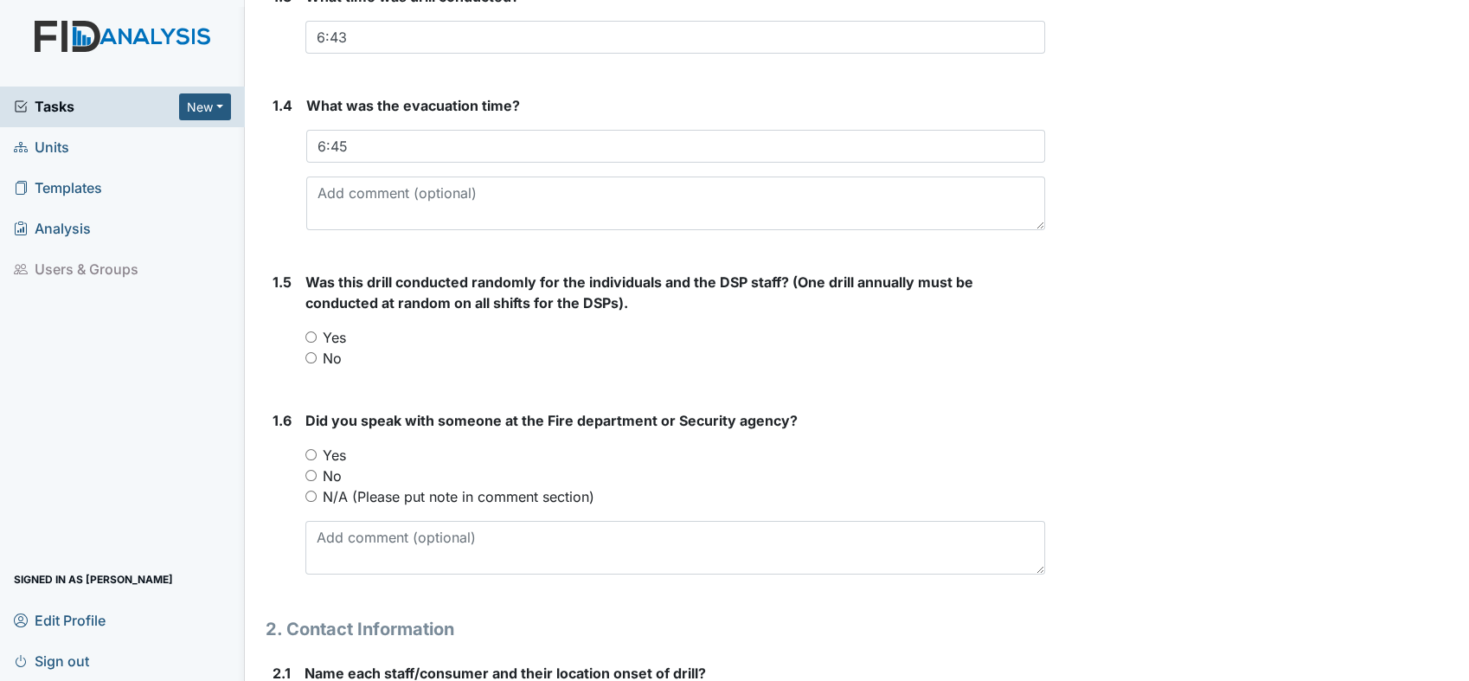
click at [315, 333] on input "Yes" at bounding box center [310, 336] width 11 height 11
radio input "true"
click at [307, 450] on input "Yes" at bounding box center [310, 454] width 11 height 11
radio input "true"
click at [330, 539] on textarea at bounding box center [675, 548] width 740 height 54
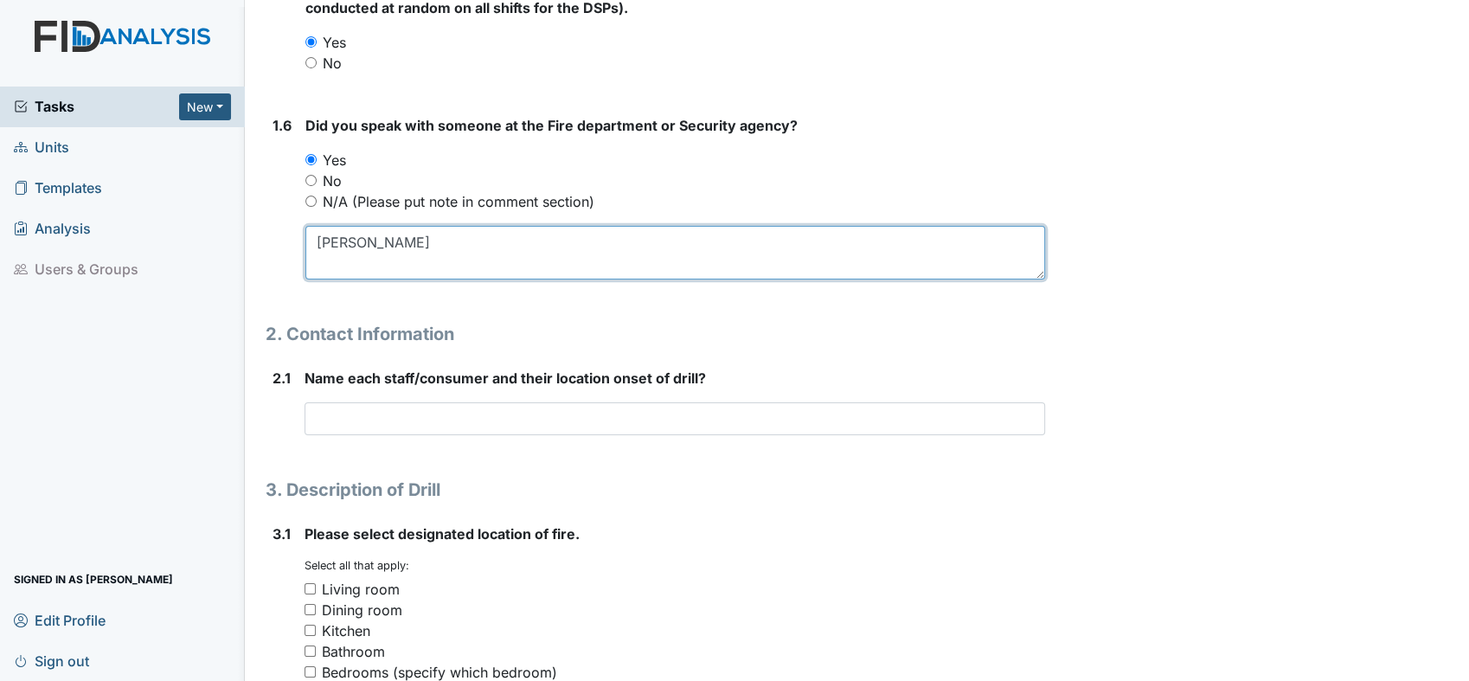
scroll to position [935, 0]
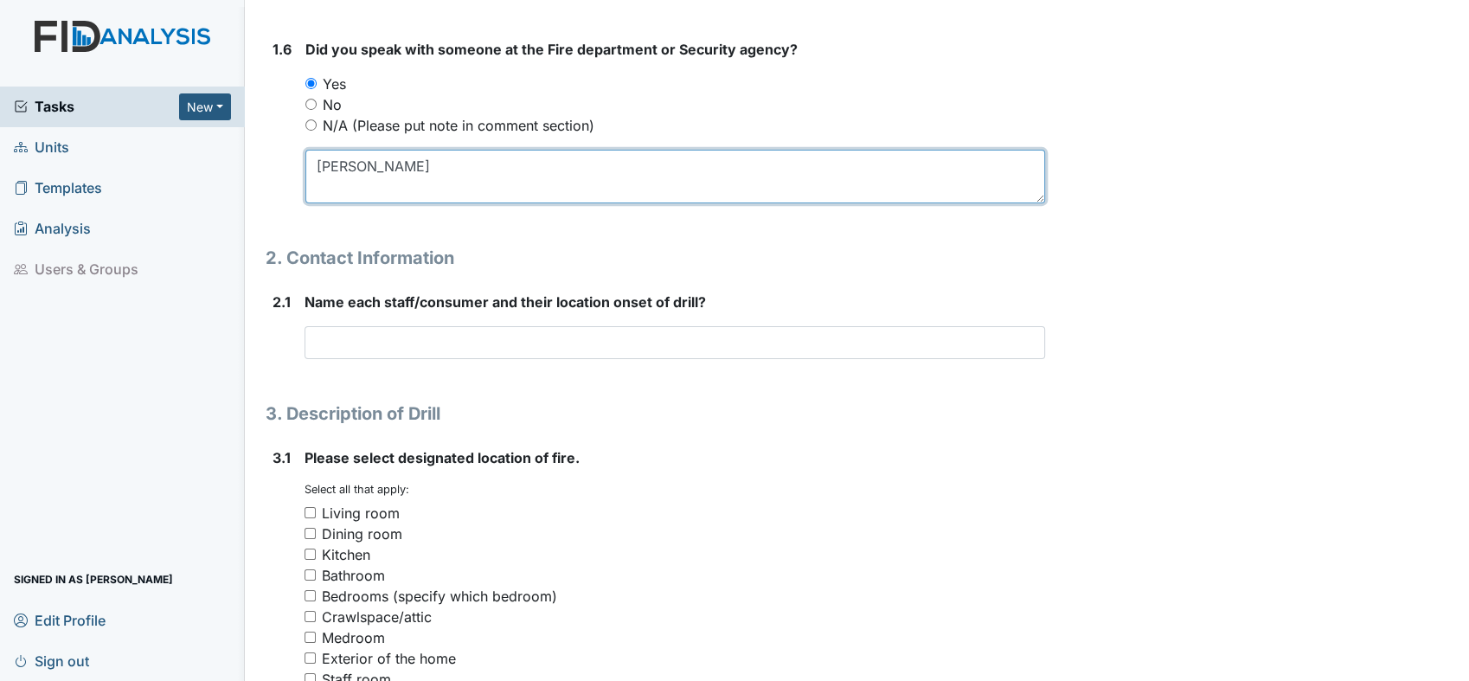
type textarea "[PERSON_NAME]"
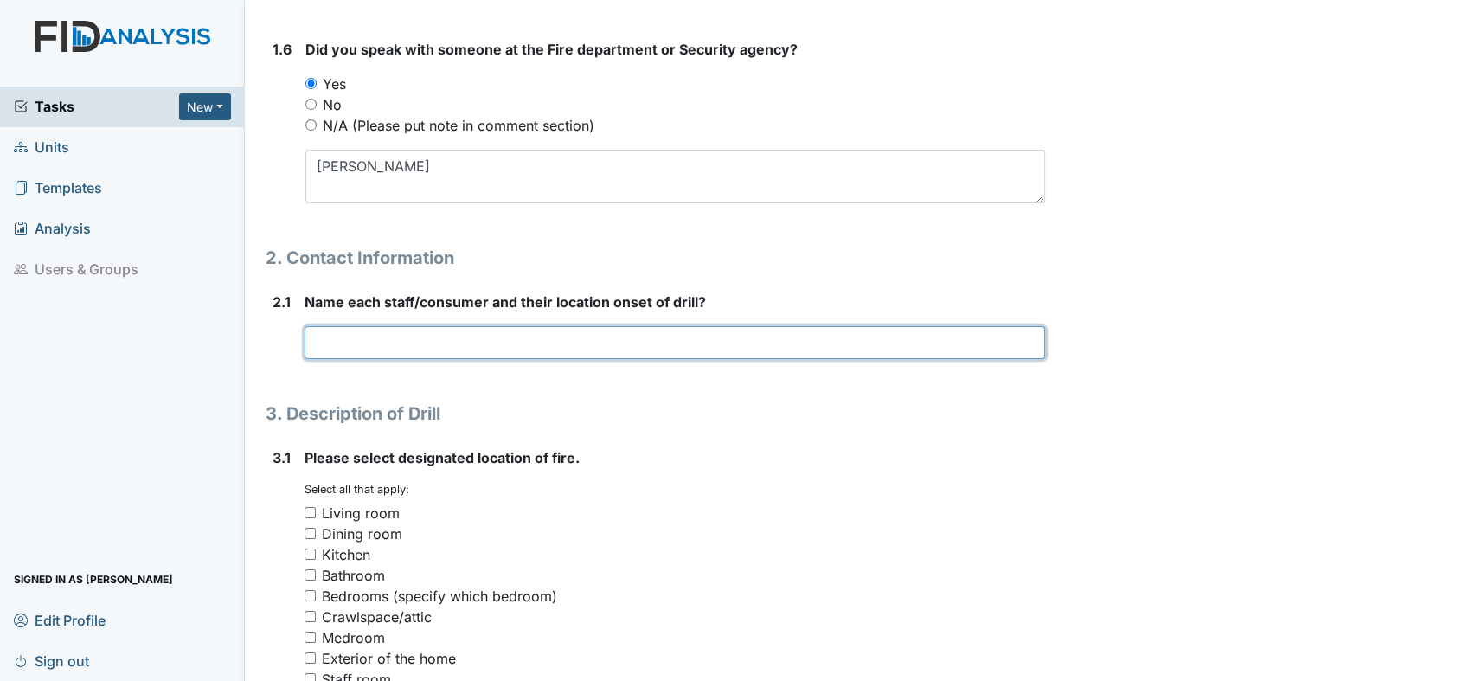
click at [367, 338] on input "text" at bounding box center [675, 342] width 741 height 33
click at [444, 342] on input "WL in med room, RL RB in his room AC in his room" at bounding box center [675, 342] width 741 height 33
click at [665, 340] on input "WL in med room, RB in his room AC in his room" at bounding box center [675, 342] width 741 height 33
click at [631, 336] on input "WL in med room, RB in his room AC in his room" at bounding box center [675, 342] width 741 height 33
click at [781, 344] on input "WL in med room, RB in his room AC in his room CT living room BB living in NH li…" at bounding box center [675, 342] width 741 height 33
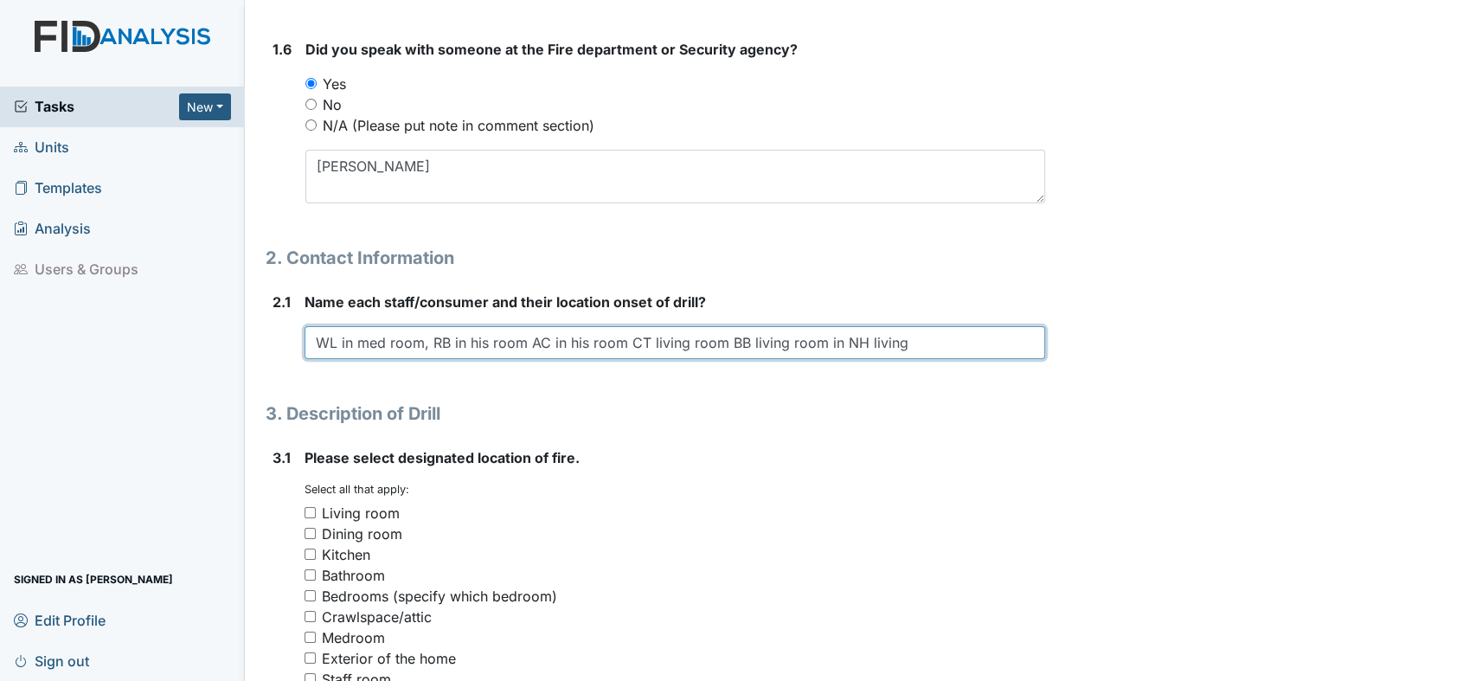
click at [837, 341] on input "WL in med room, RB in his room AC in his room CT living room BB living room in …" at bounding box center [675, 342] width 741 height 33
click at [893, 338] on input "WL in med room, RB in his room AC in his room CT living room BB living room NH …" at bounding box center [675, 342] width 741 height 33
click at [937, 339] on input "WL in med room, RB in his room AC in his room CT living room BB living room NH …" at bounding box center [675, 342] width 741 height 33
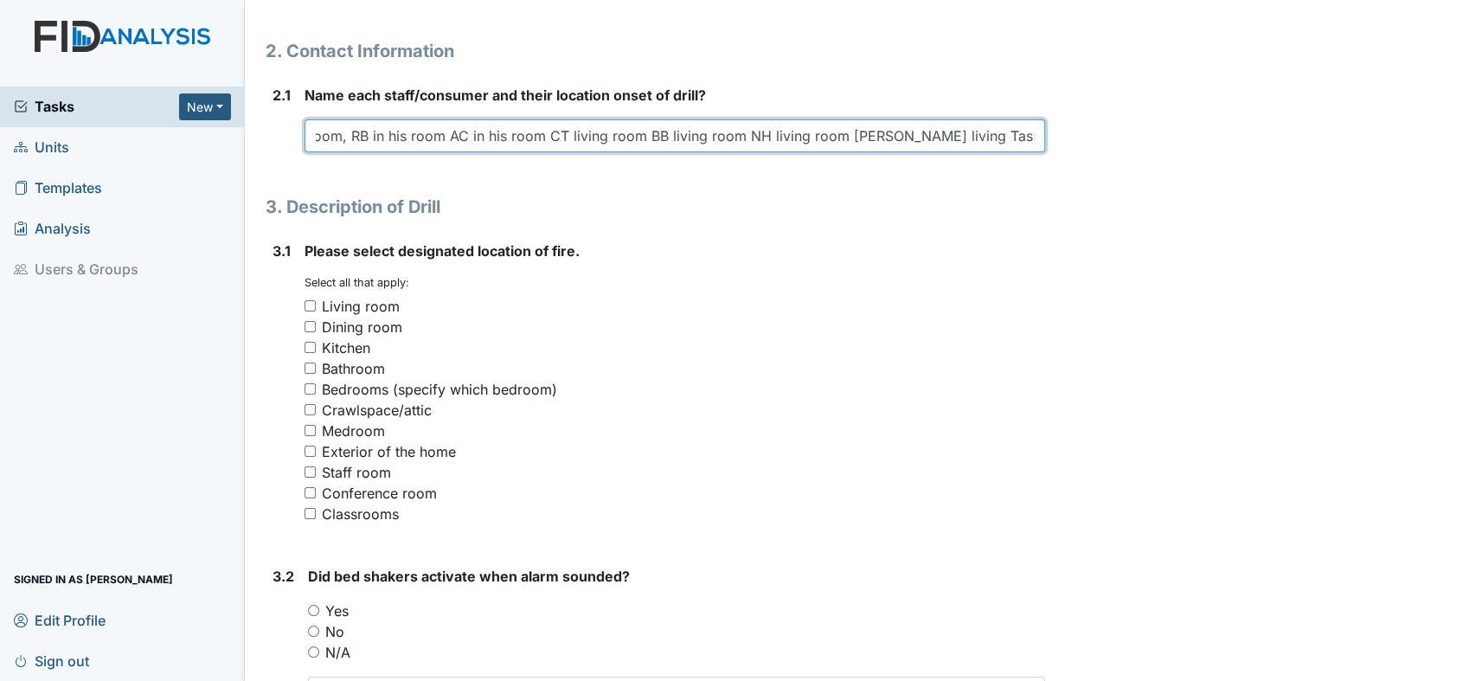
scroll to position [1166, 0]
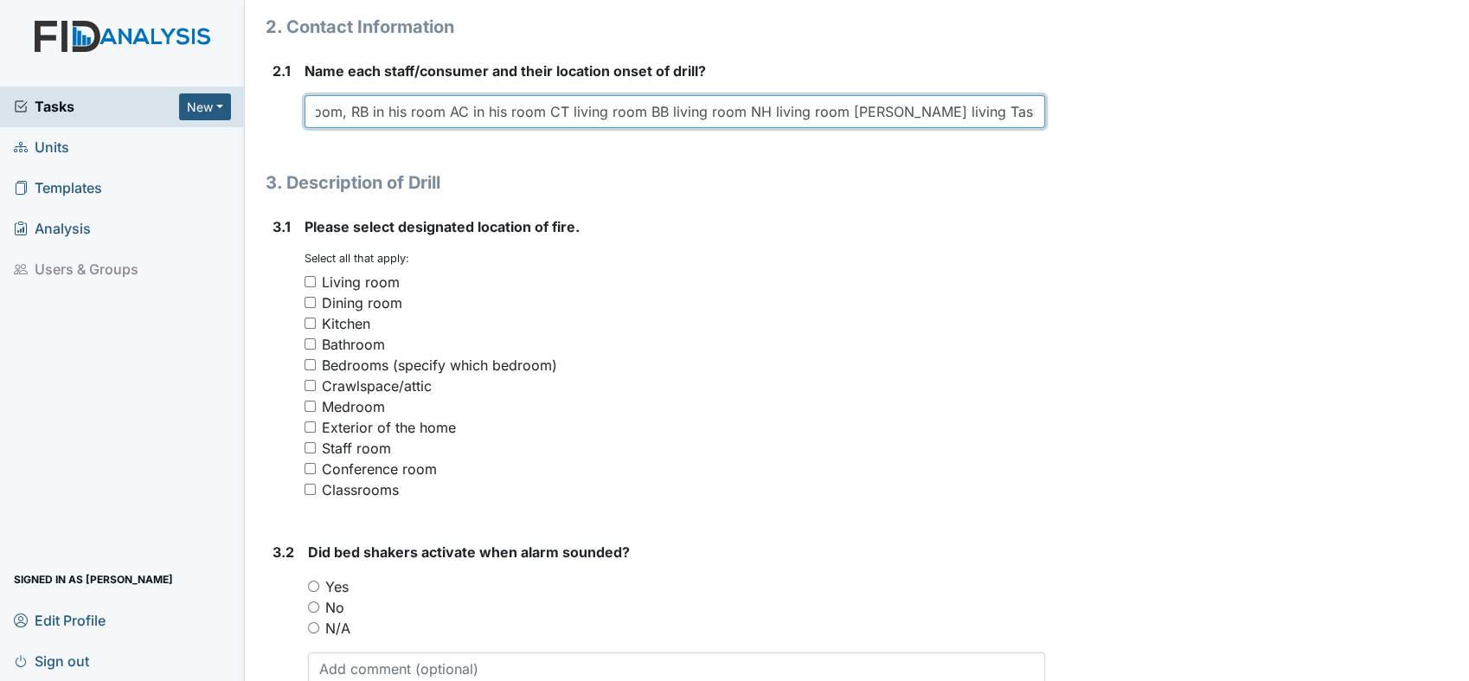
type input "WL in med room, RB in his room AC in his room CT living room BB living room NH …"
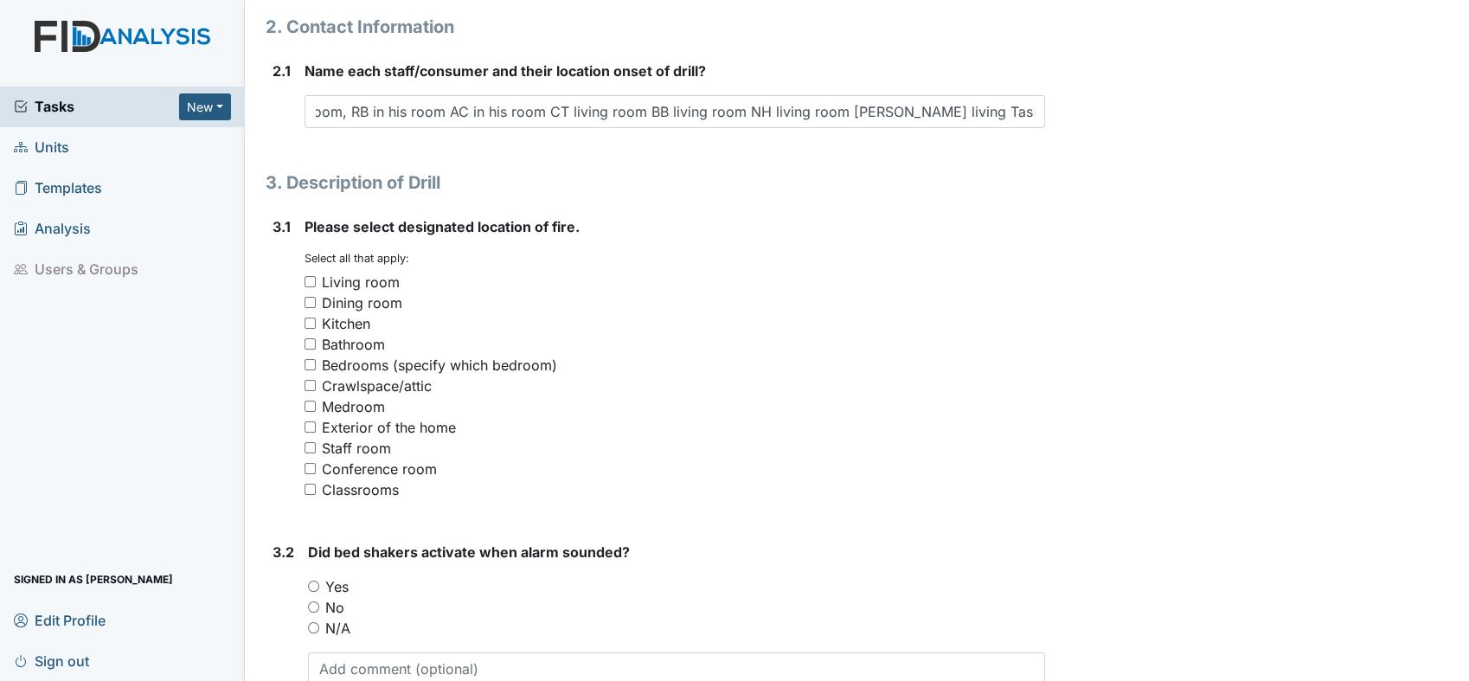
scroll to position [0, 0]
click at [310, 319] on input "Kitchen" at bounding box center [310, 323] width 11 height 11
checkbox input "true"
click at [312, 624] on input "N/A" at bounding box center [313, 627] width 11 height 11
radio input "true"
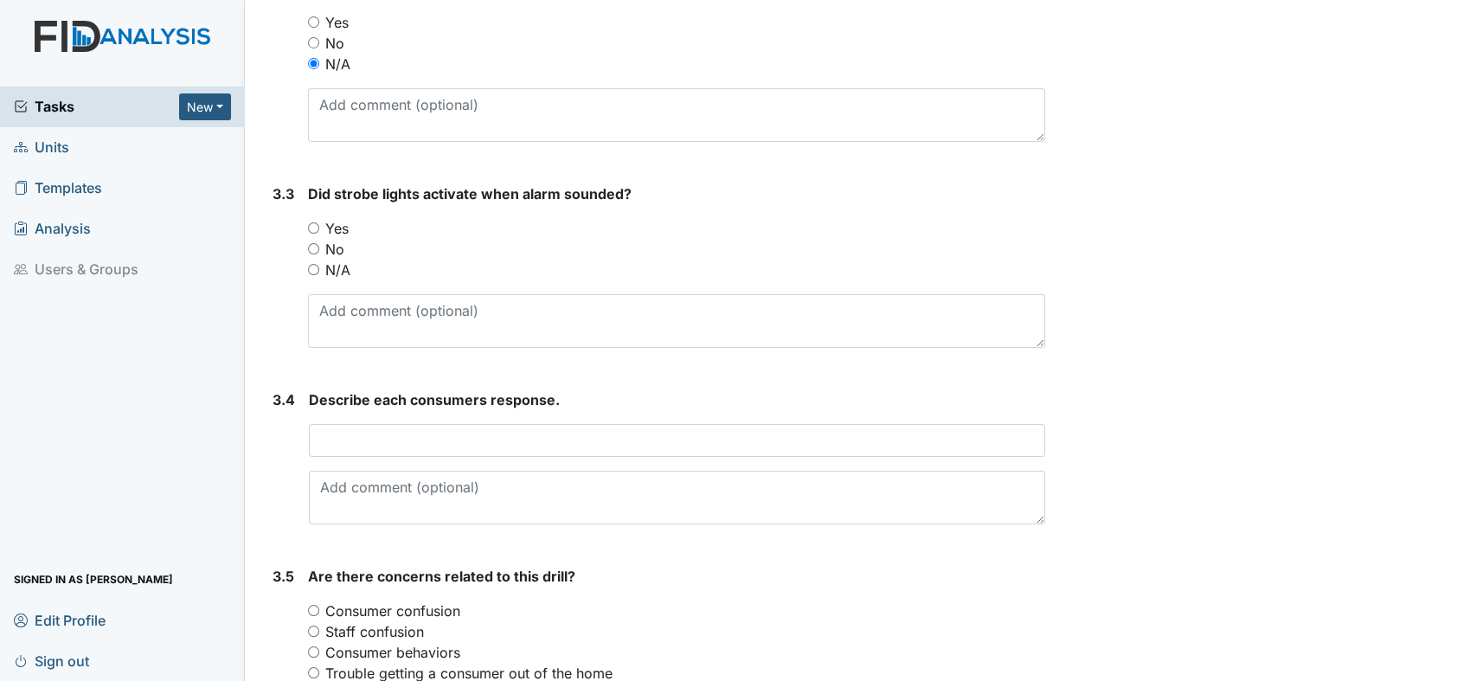
scroll to position [1768, 0]
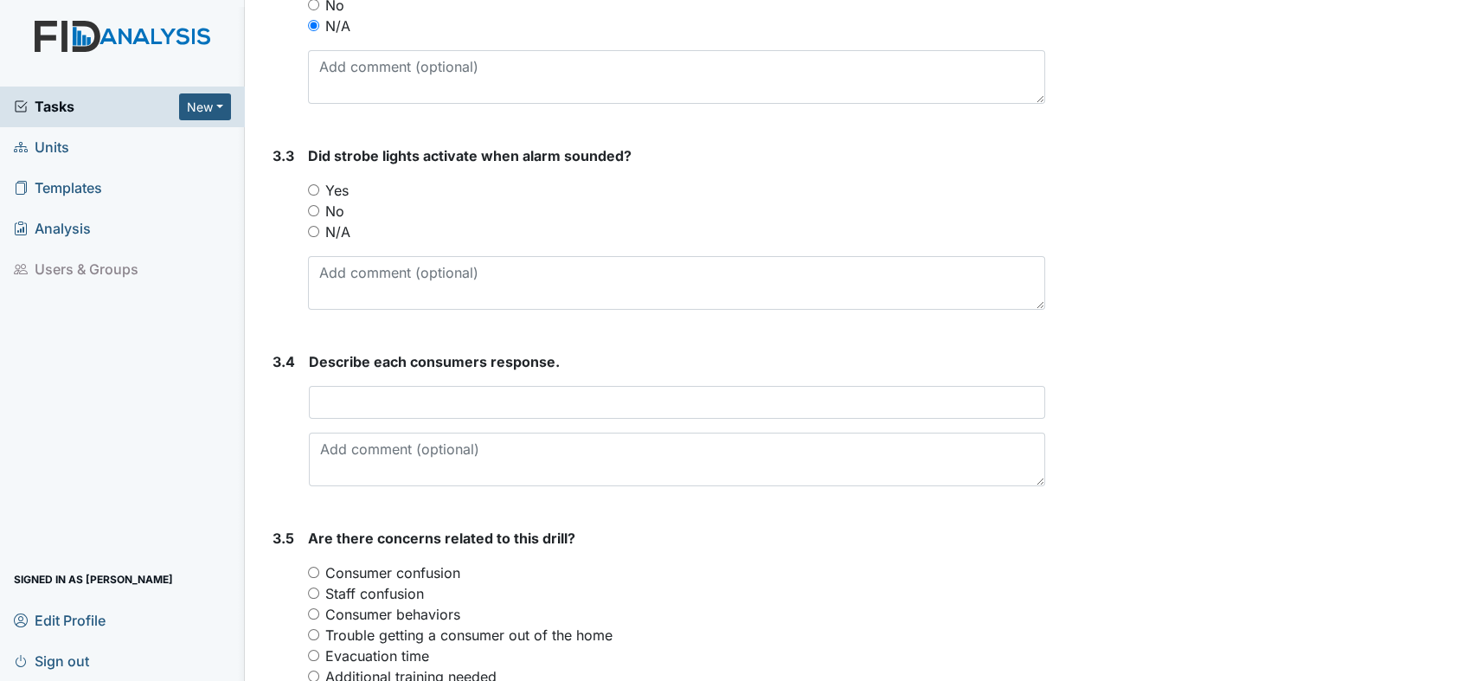
click at [315, 189] on input "Yes" at bounding box center [313, 189] width 11 height 11
radio input "true"
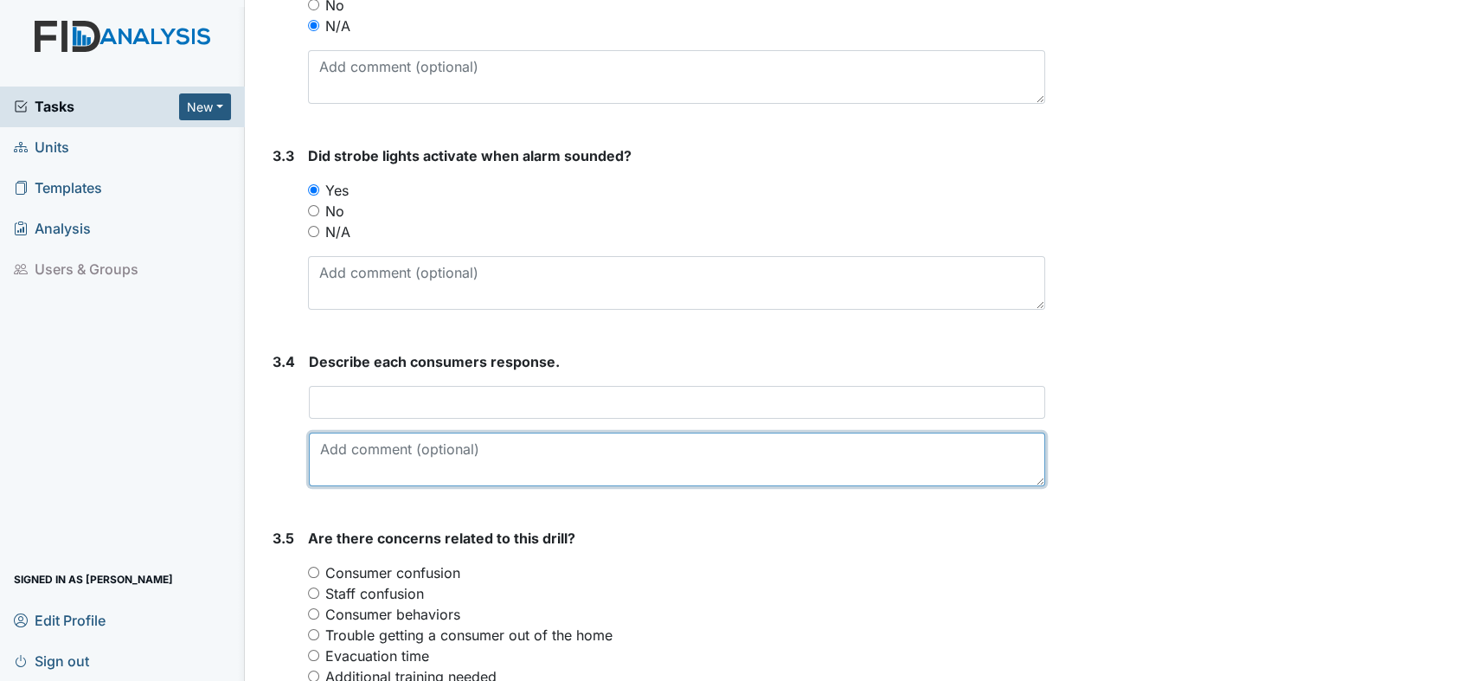
click at [341, 457] on textarea at bounding box center [677, 460] width 736 height 54
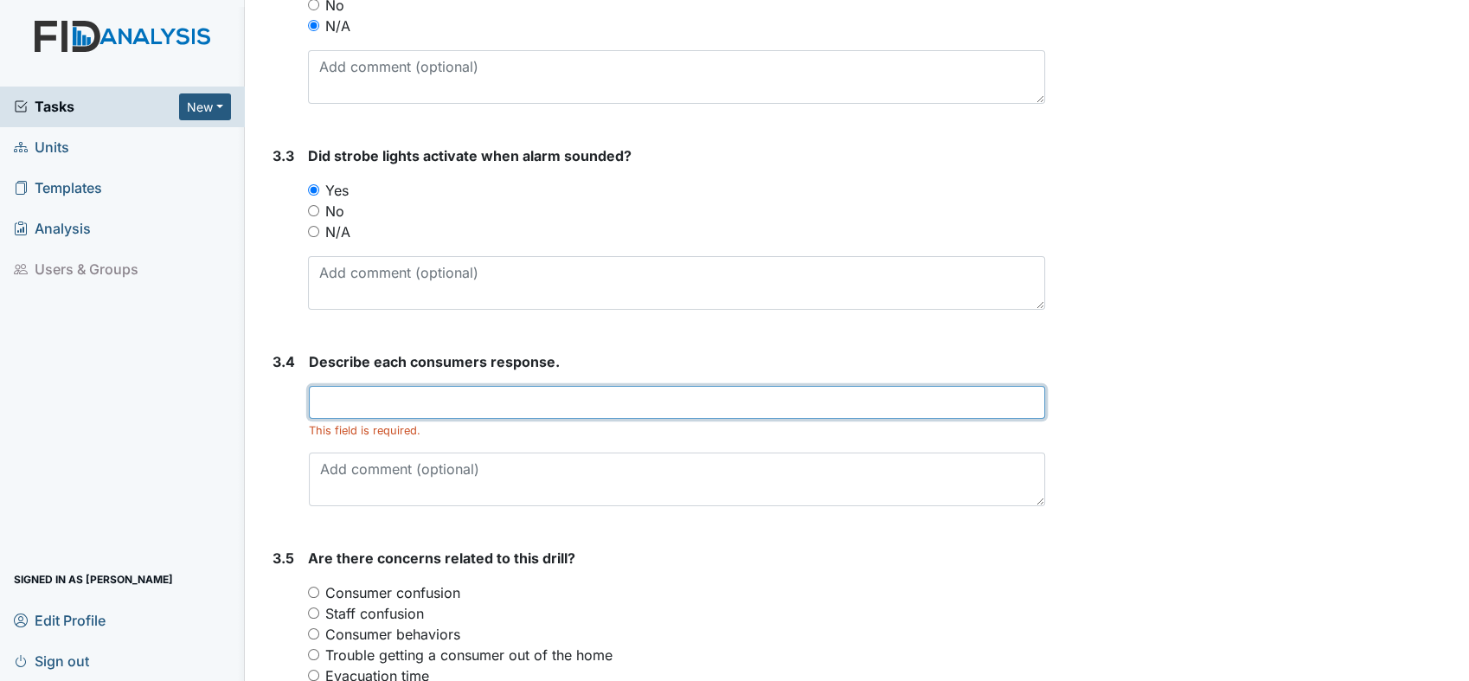
click at [345, 402] on input "text" at bounding box center [677, 402] width 736 height 33
type input "consumer exits the front door"
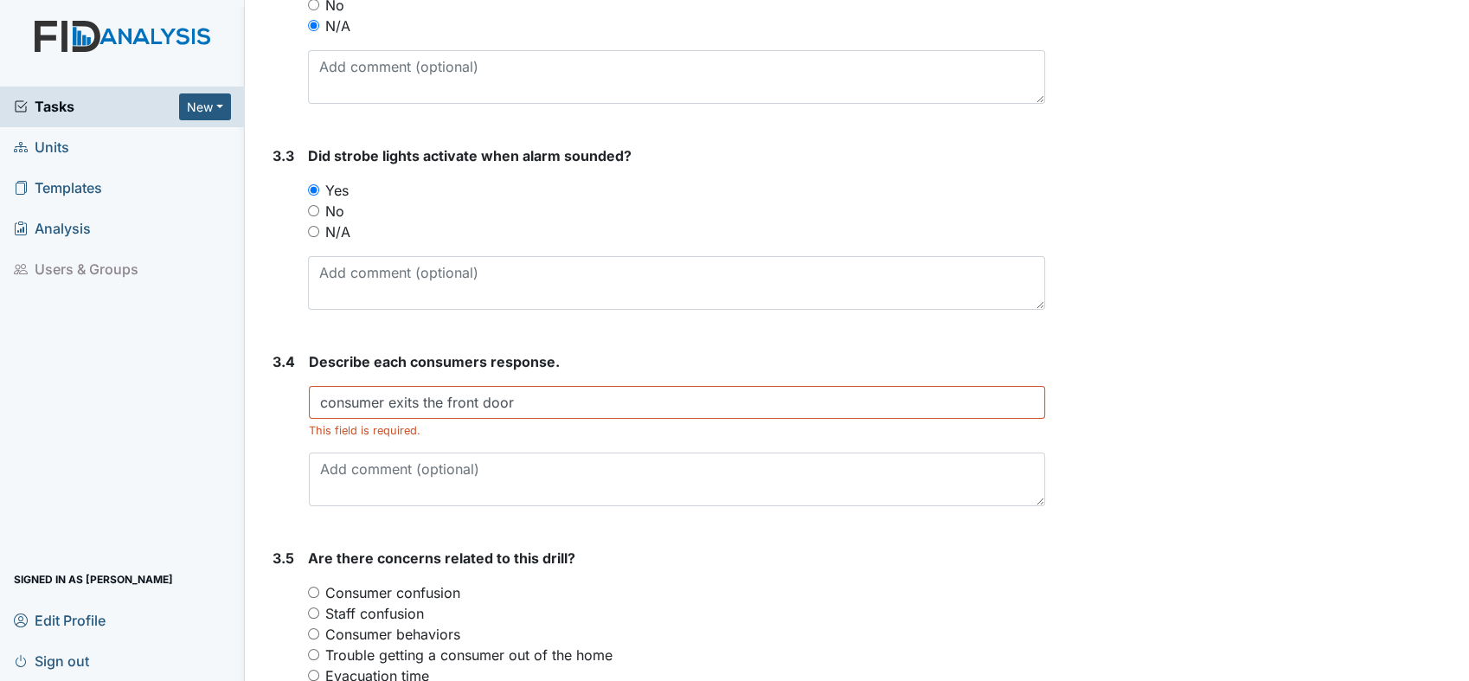
drag, startPoint x: 678, startPoint y: 527, endPoint x: 377, endPoint y: 546, distance: 300.9
click at [353, 589] on label "Consumer confusion" at bounding box center [392, 592] width 135 height 21
click at [319, 589] on input "Consumer confusion" at bounding box center [313, 592] width 11 height 11
radio input "true"
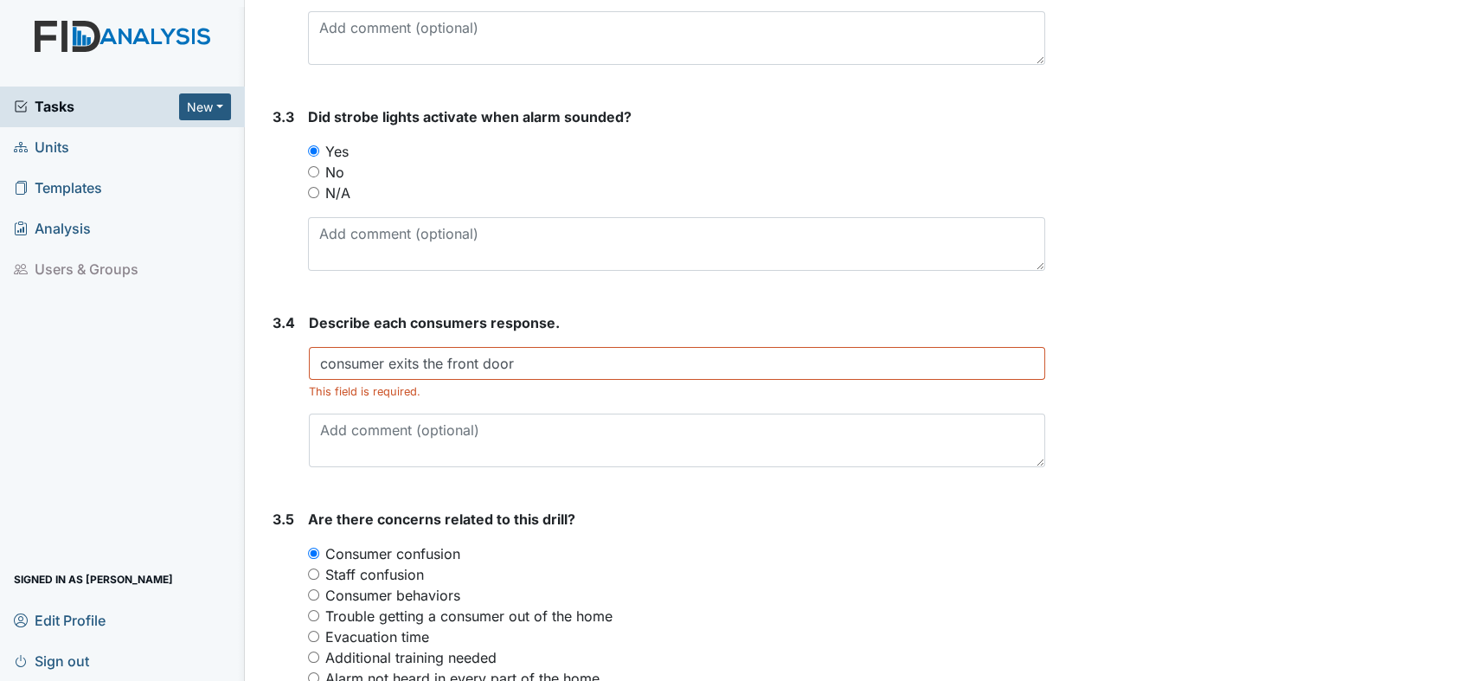
scroll to position [1961, 0]
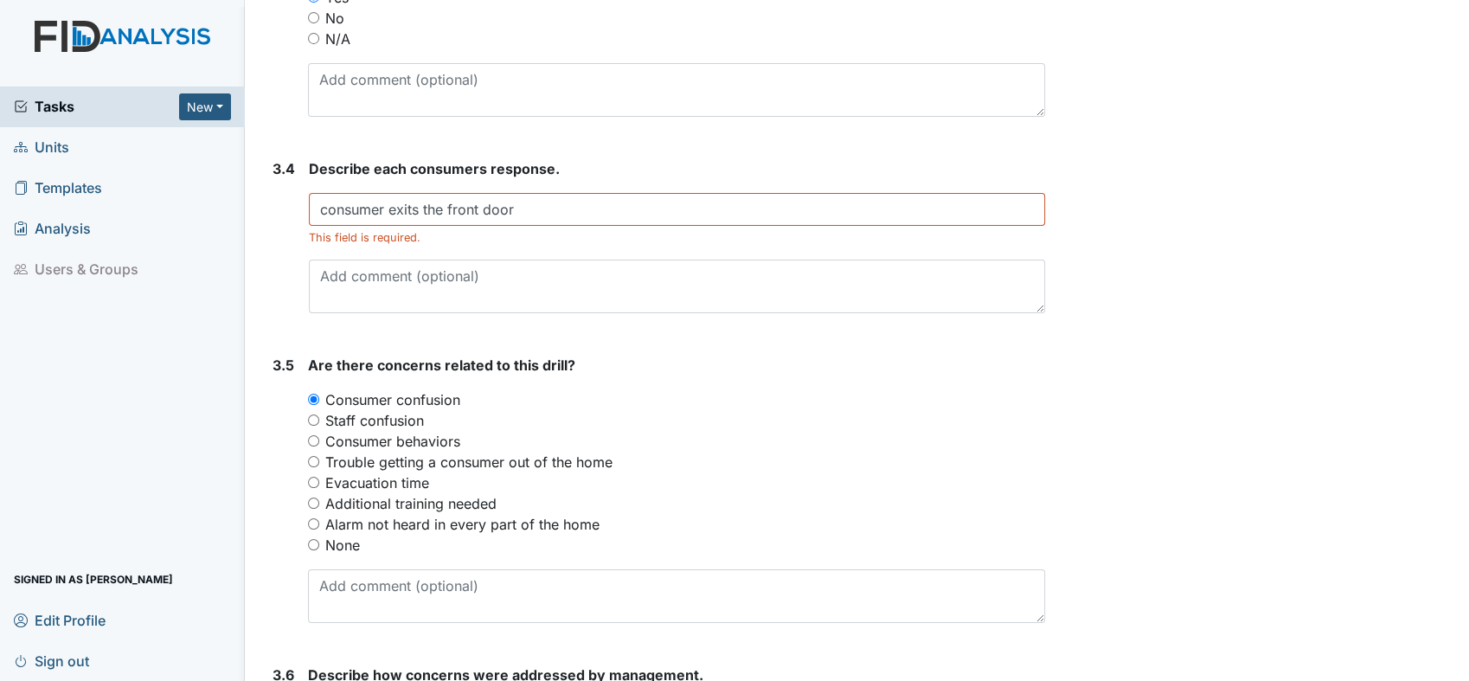
click at [318, 543] on input "None" at bounding box center [313, 544] width 11 height 11
radio input "true"
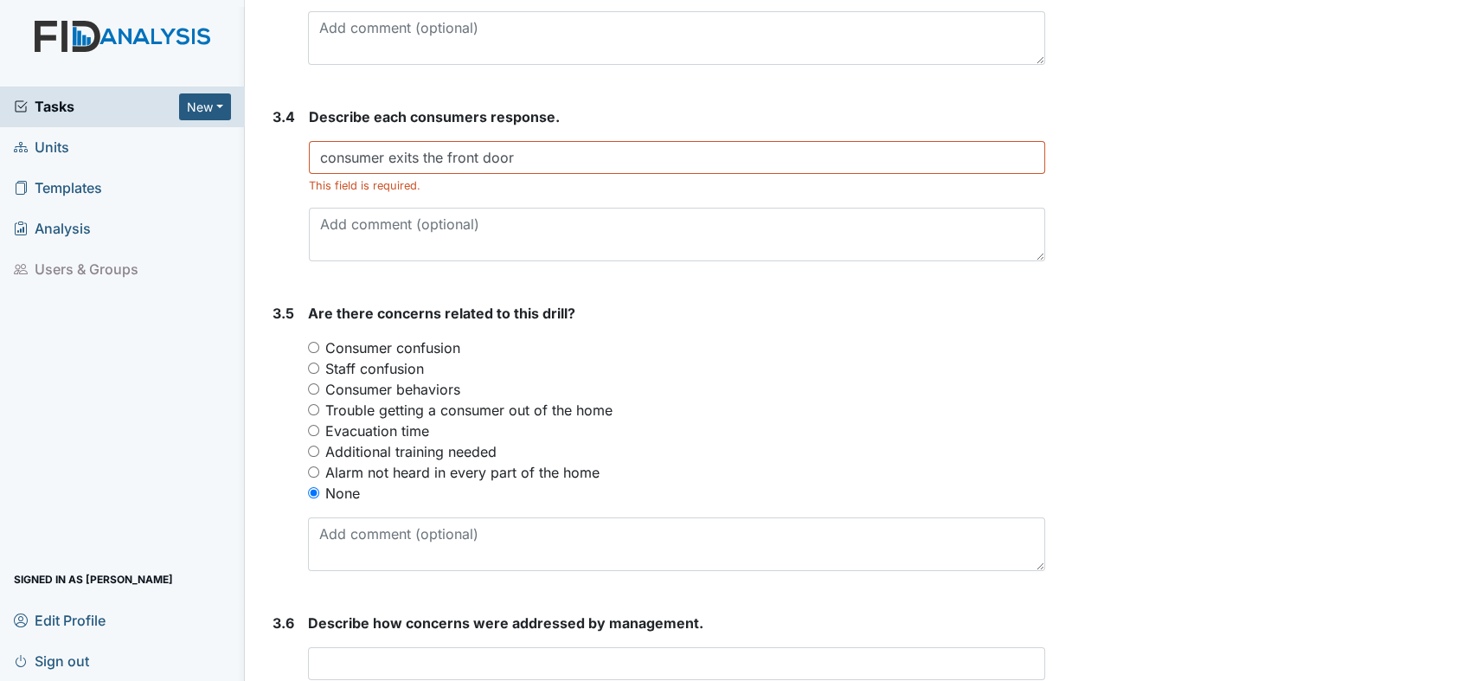
scroll to position [2166, 0]
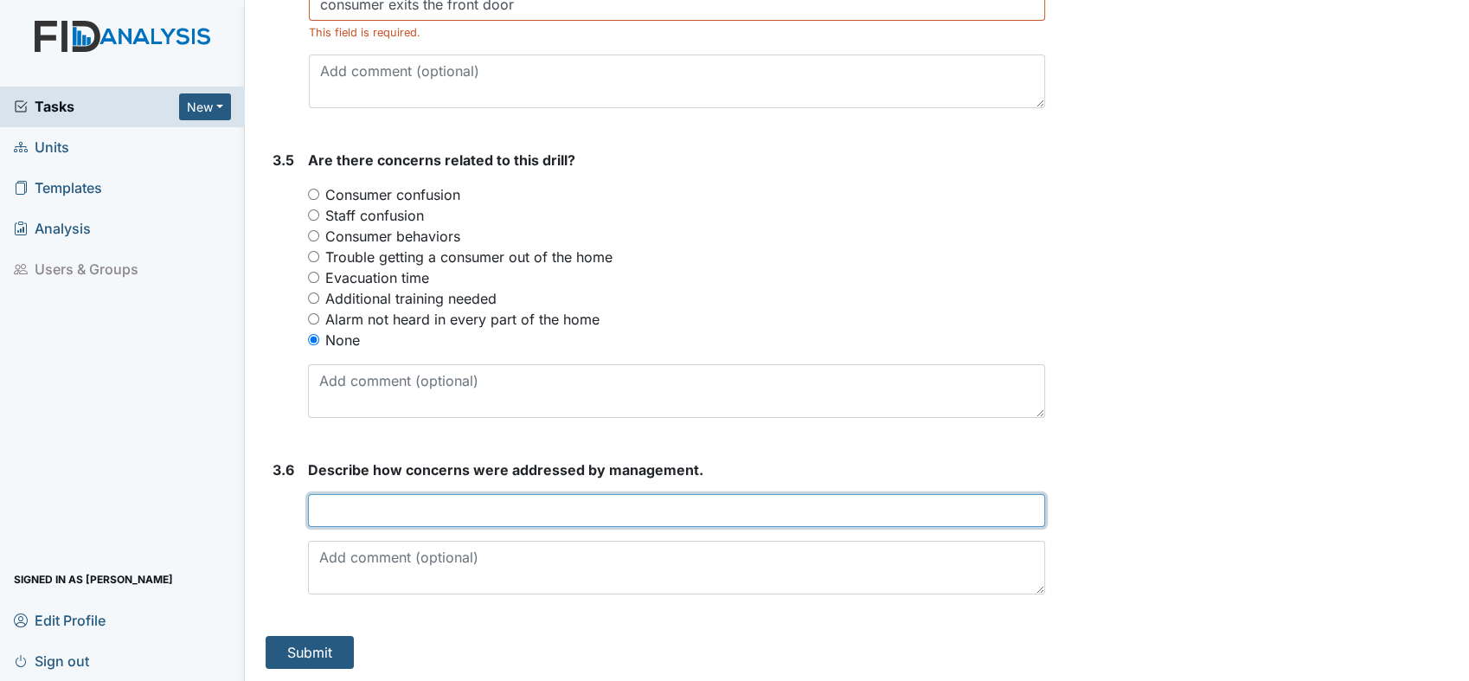
click at [453, 497] on input "text" at bounding box center [676, 510] width 737 height 33
type input "N/A"
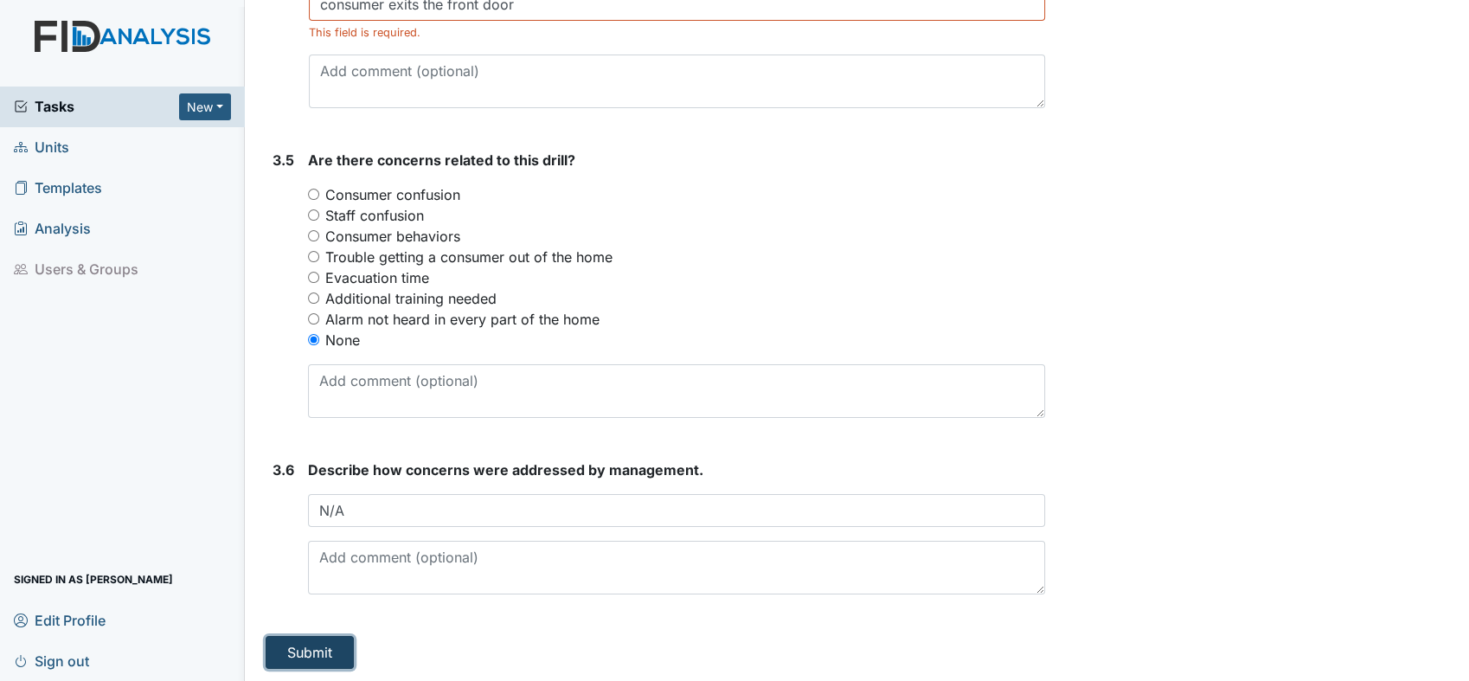
drag, startPoint x: 316, startPoint y: 651, endPoint x: 288, endPoint y: 657, distance: 28.3
click at [288, 657] on button "Submit" at bounding box center [310, 652] width 88 height 33
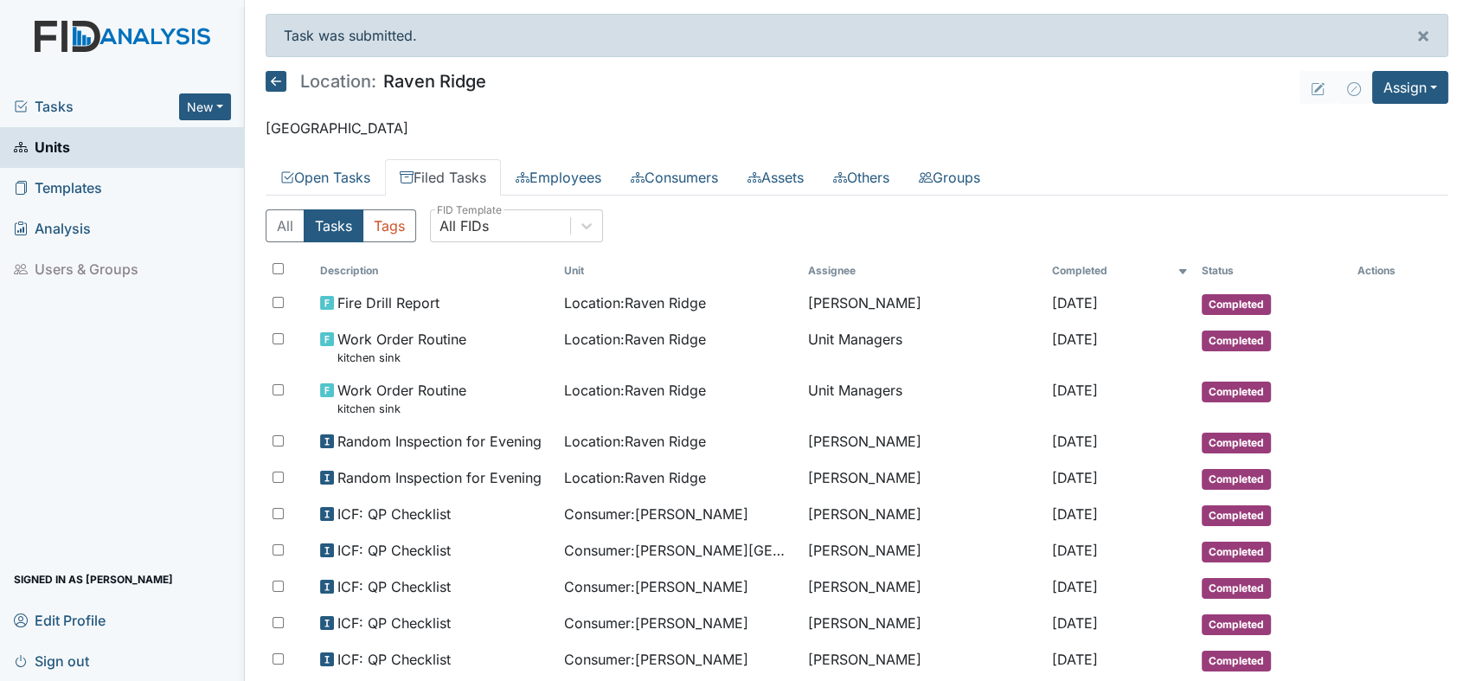
click at [58, 187] on span "Templates" at bounding box center [58, 188] width 88 height 27
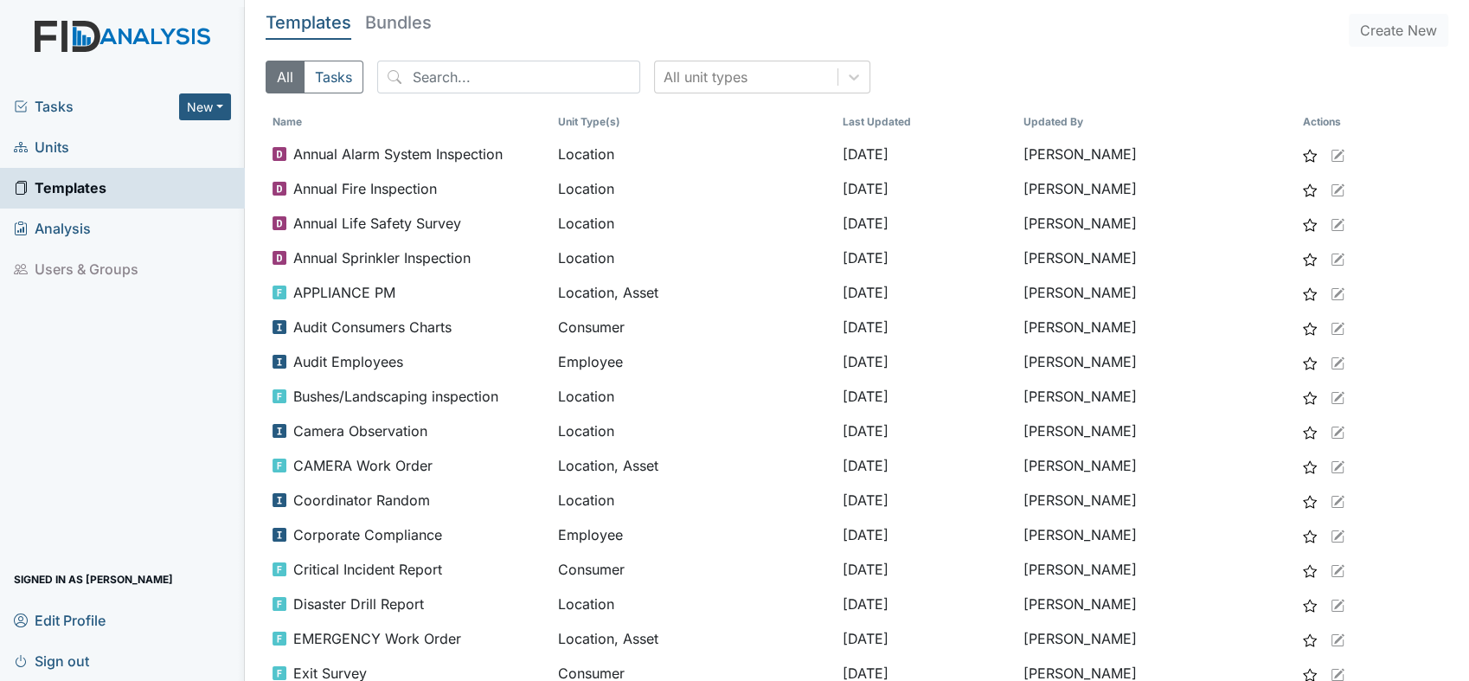
click at [55, 111] on span "Tasks" at bounding box center [96, 106] width 165 height 21
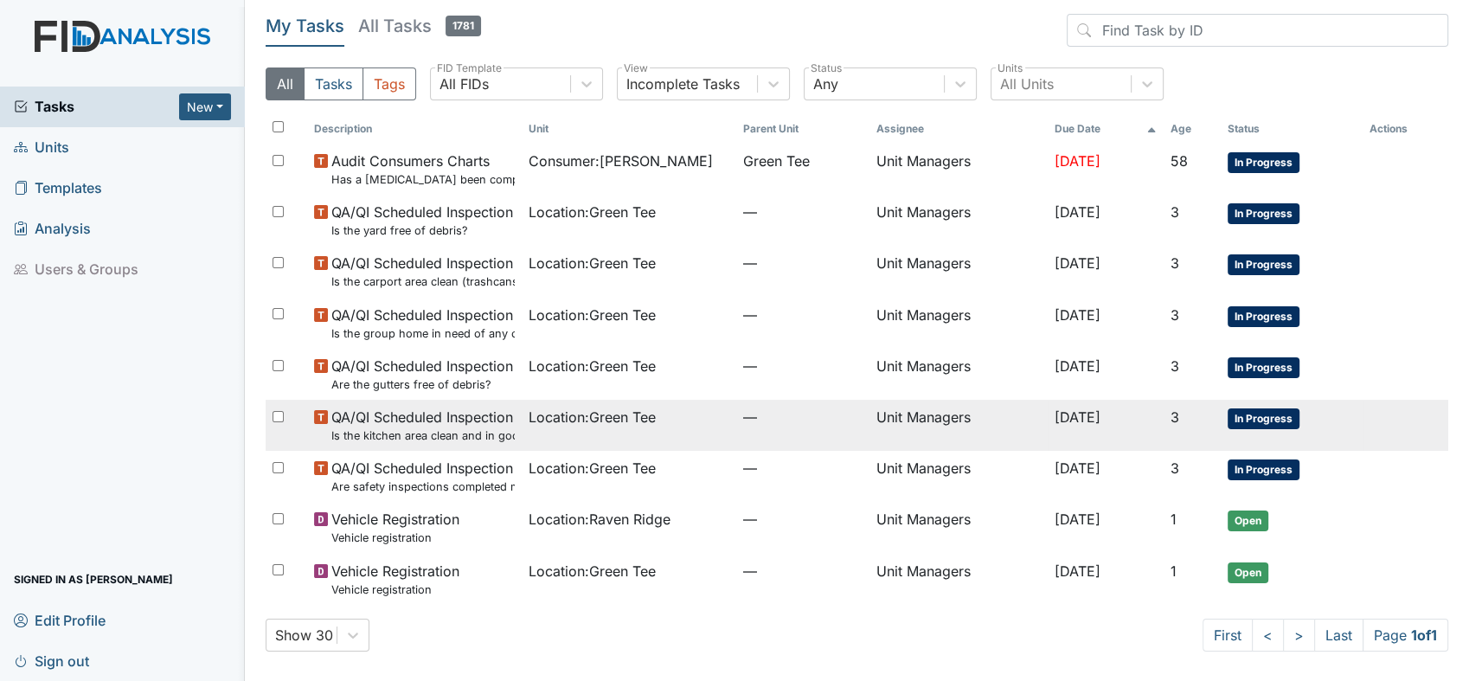
click at [463, 429] on small "Is the kitchen area clean and in good repair?" at bounding box center [422, 436] width 183 height 16
